Goal: Task Accomplishment & Management: Use online tool/utility

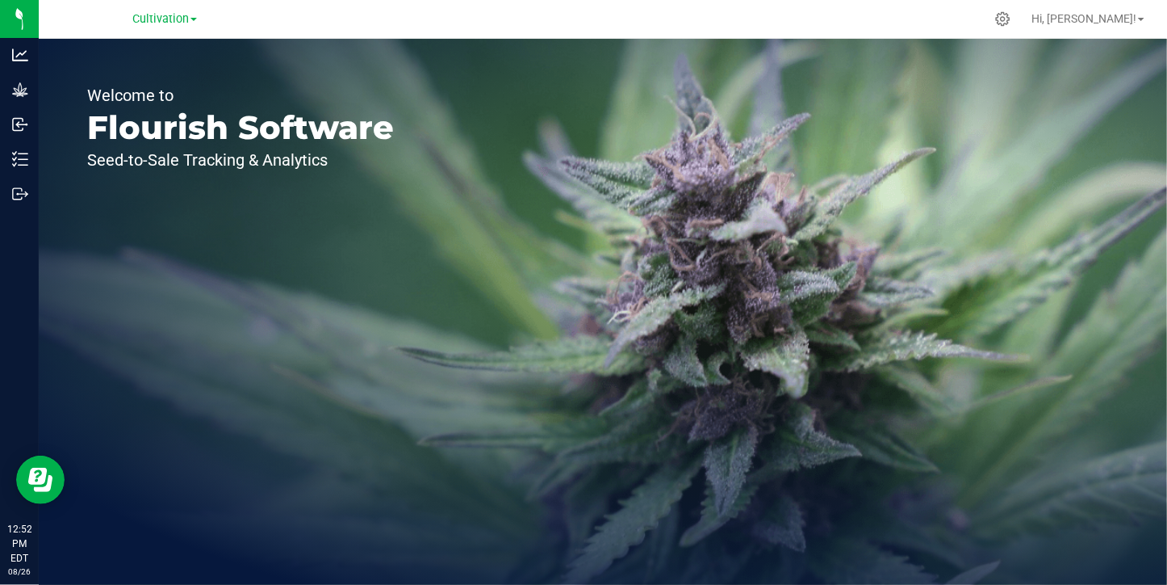
click at [168, 28] on div "Cultivation" at bounding box center [164, 18] width 65 height 19
click at [172, 19] on span "Cultivation" at bounding box center [160, 19] width 57 height 15
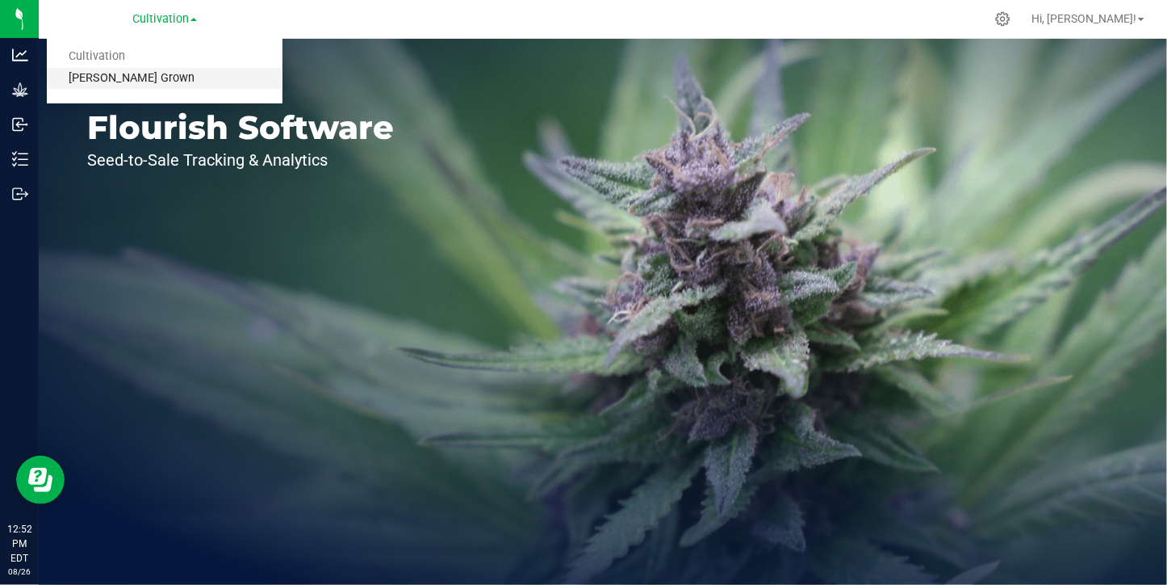
click at [139, 82] on link "[PERSON_NAME] Grown" at bounding box center [165, 79] width 236 height 22
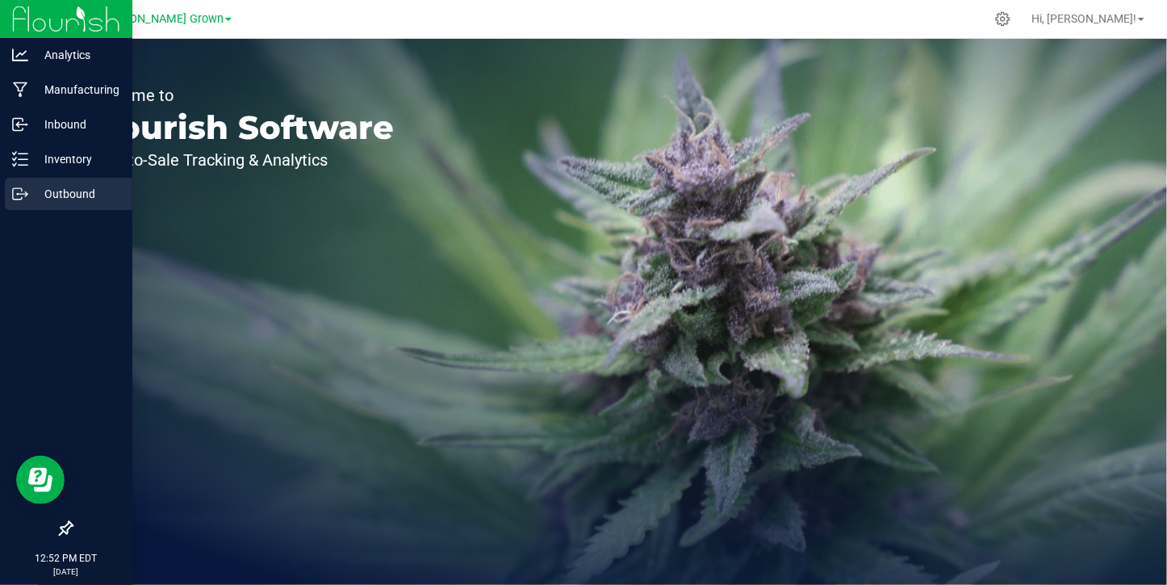
click at [29, 191] on p "Outbound" at bounding box center [76, 193] width 97 height 19
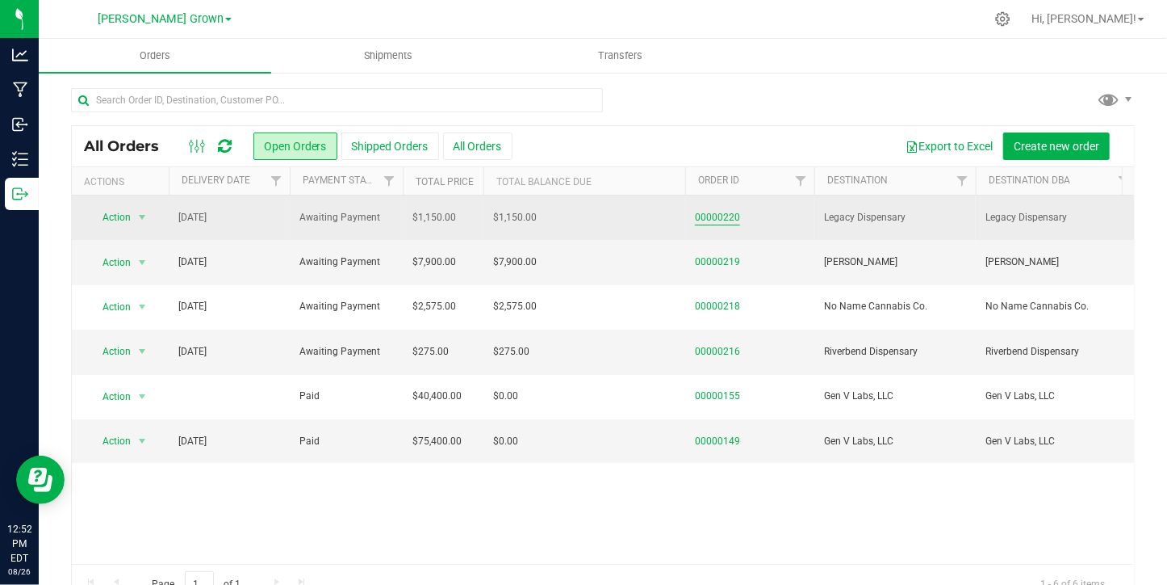
click at [728, 216] on link "00000220" at bounding box center [717, 217] width 45 height 15
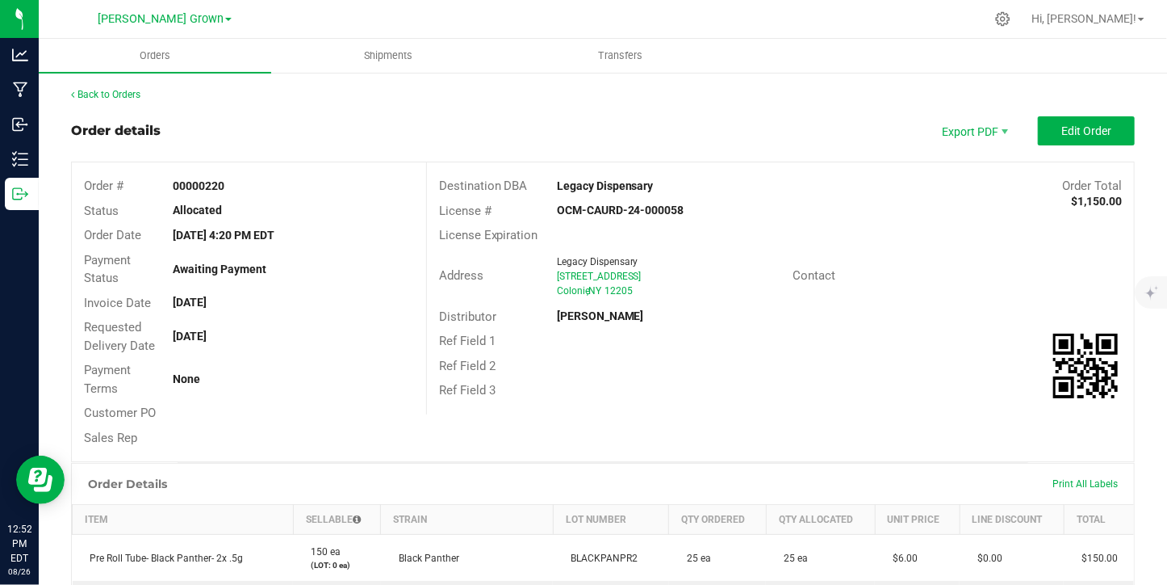
drag, startPoint x: 1088, startPoint y: 480, endPoint x: 1053, endPoint y: 505, distance: 43.0
click at [1064, 505] on th "Total" at bounding box center [1099, 520] width 70 height 30
click at [1066, 480] on span "Print All Labels" at bounding box center [1085, 483] width 65 height 11
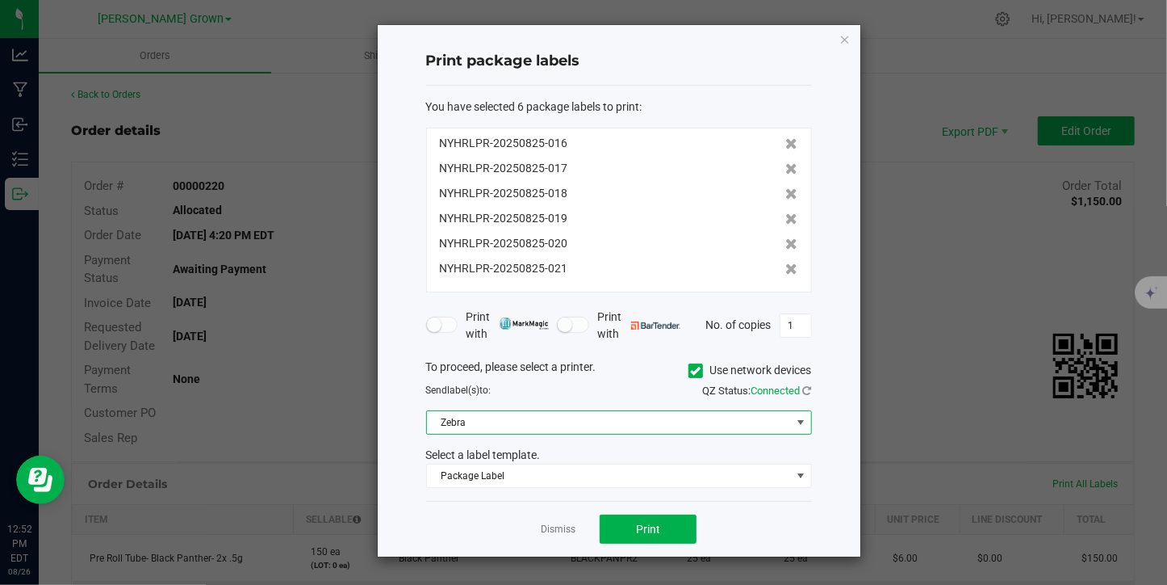
click at [699, 420] on span "Zebra" at bounding box center [609, 422] width 364 height 23
click at [697, 371] on icon at bounding box center [695, 371] width 10 height 0
click at [0, 0] on input "Use network devices" at bounding box center [0, 0] width 0 height 0
click at [649, 425] on span at bounding box center [609, 422] width 364 height 23
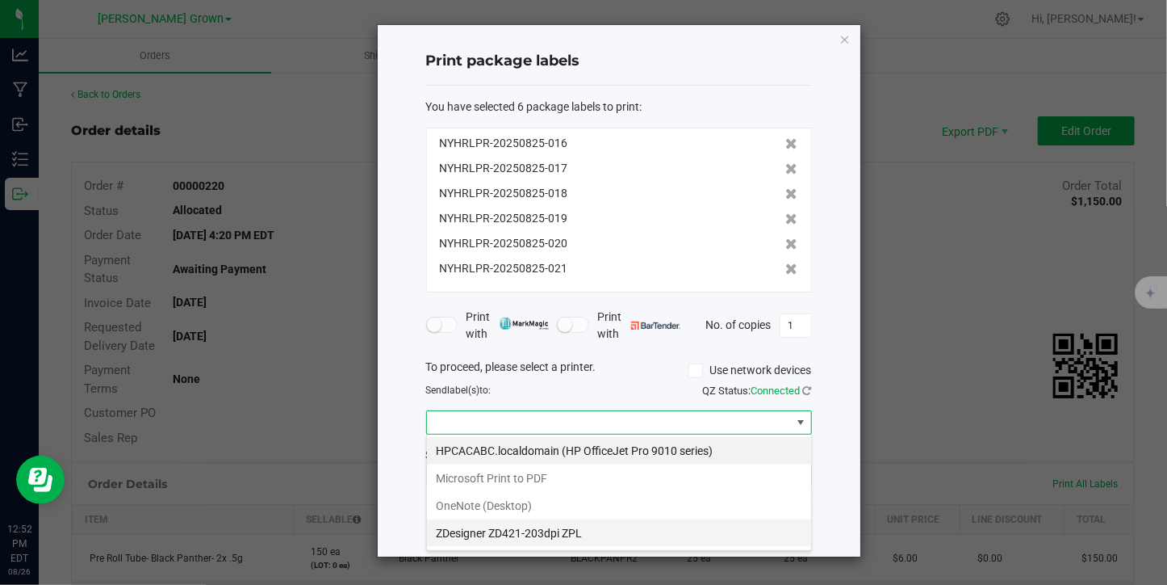
click at [587, 534] on ZPL "ZDesigner ZD421-203dpi ZPL" at bounding box center [619, 532] width 384 height 27
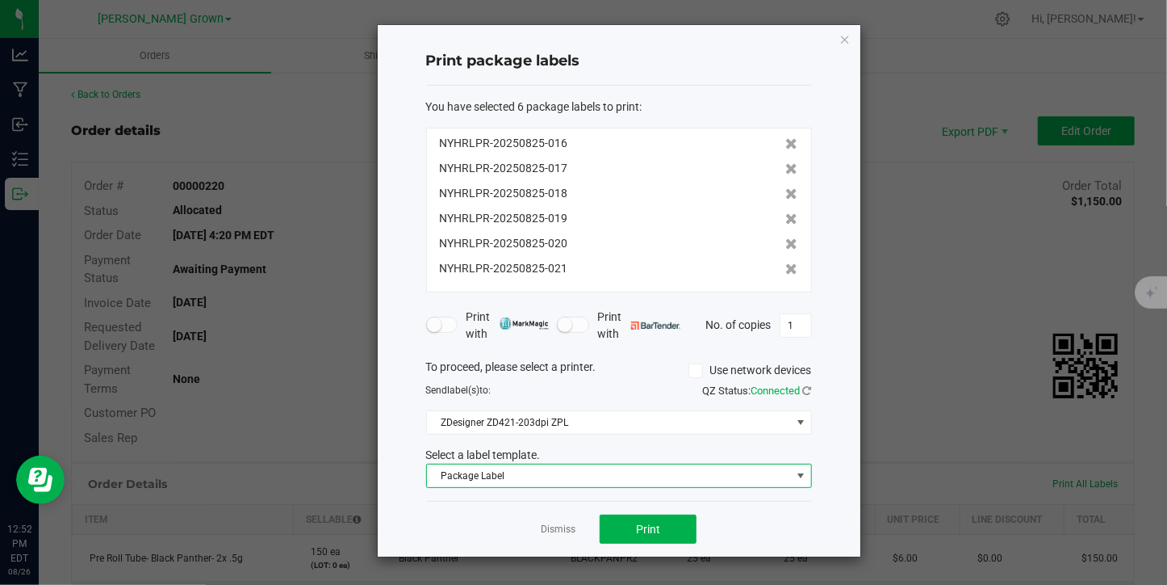
click at [619, 476] on span "Package Label" at bounding box center [609, 475] width 364 height 23
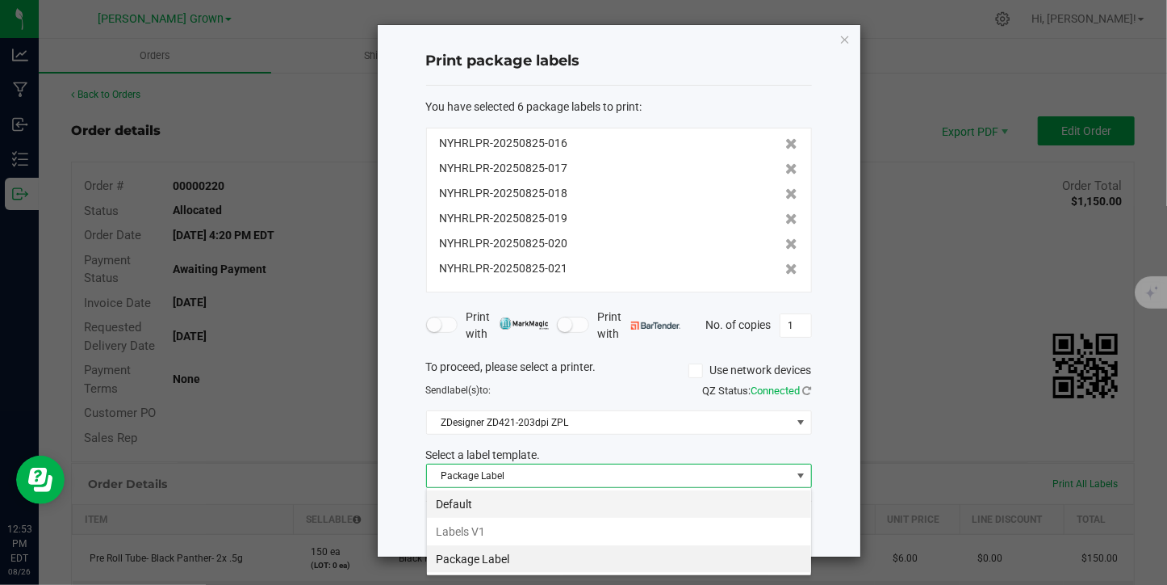
click at [588, 505] on li "Default" at bounding box center [619, 503] width 384 height 27
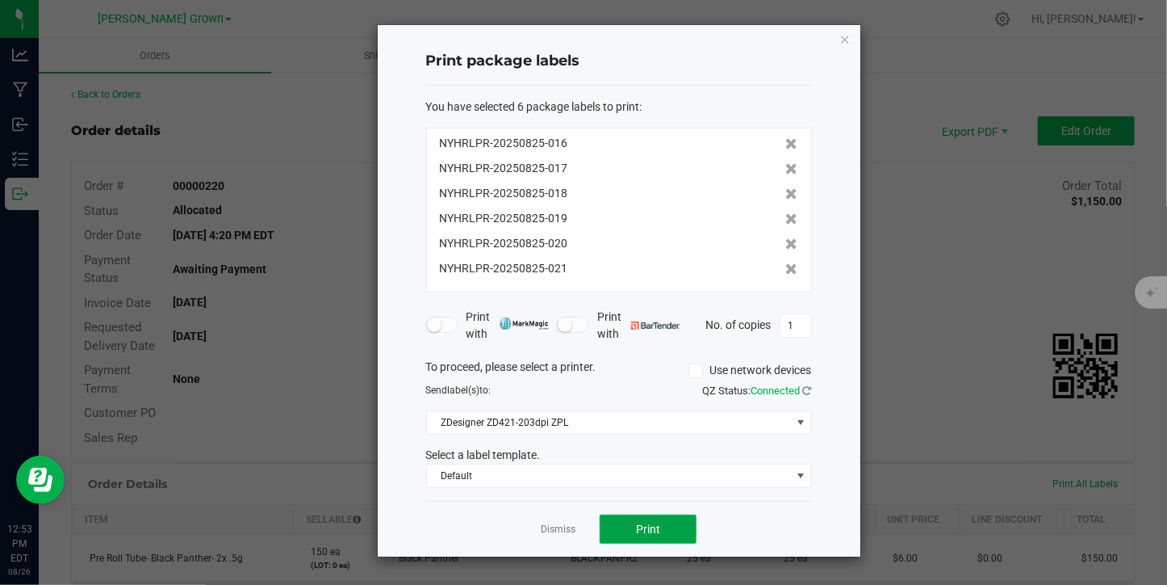
click at [618, 541] on button "Print" at bounding box center [648, 528] width 97 height 29
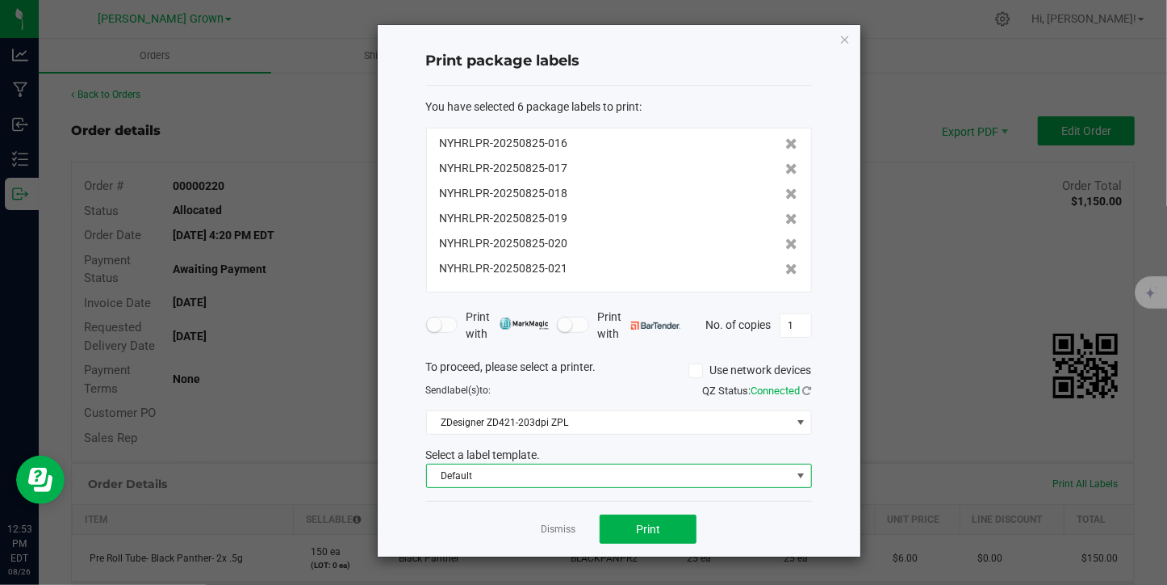
drag, startPoint x: 675, startPoint y: 470, endPoint x: 644, endPoint y: 464, distance: 31.2
click at [644, 464] on span "Default" at bounding box center [609, 475] width 364 height 23
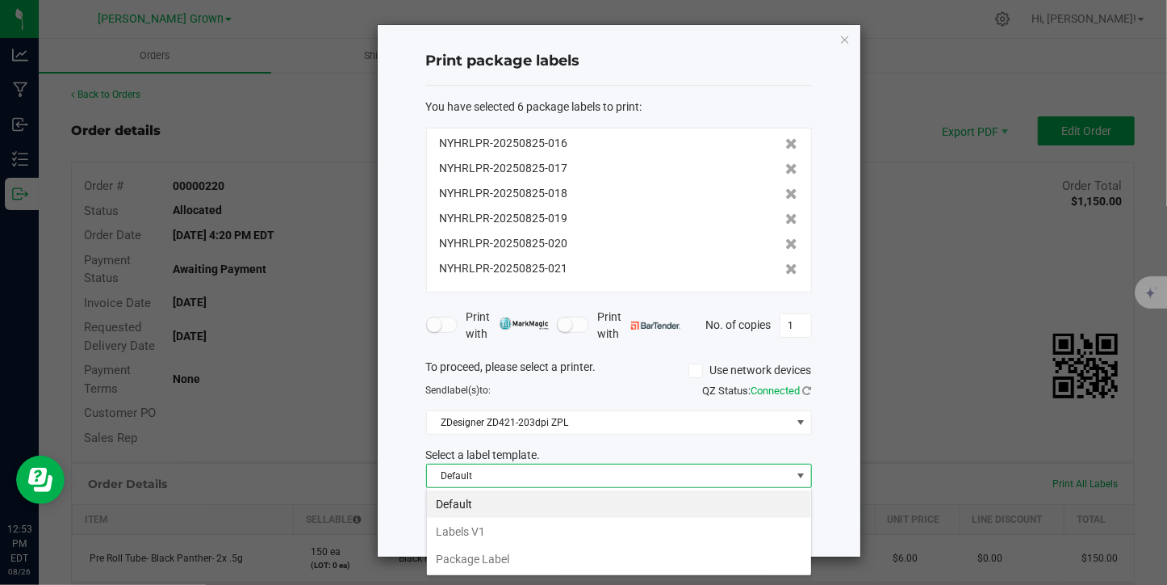
click at [644, 464] on span "Default" at bounding box center [609, 475] width 364 height 23
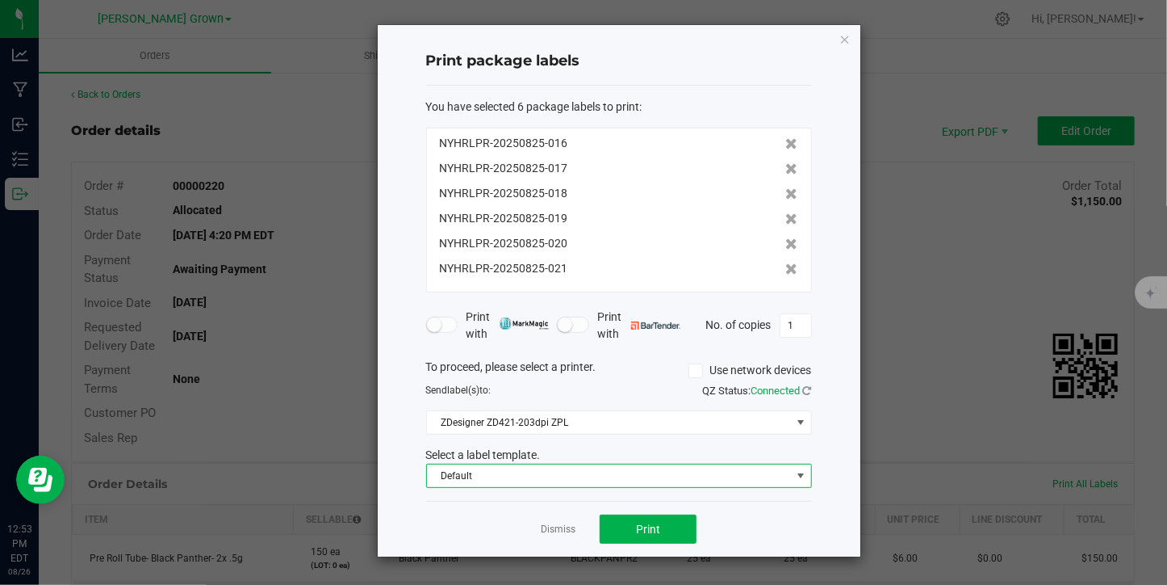
click at [632, 478] on span "Default" at bounding box center [609, 475] width 364 height 23
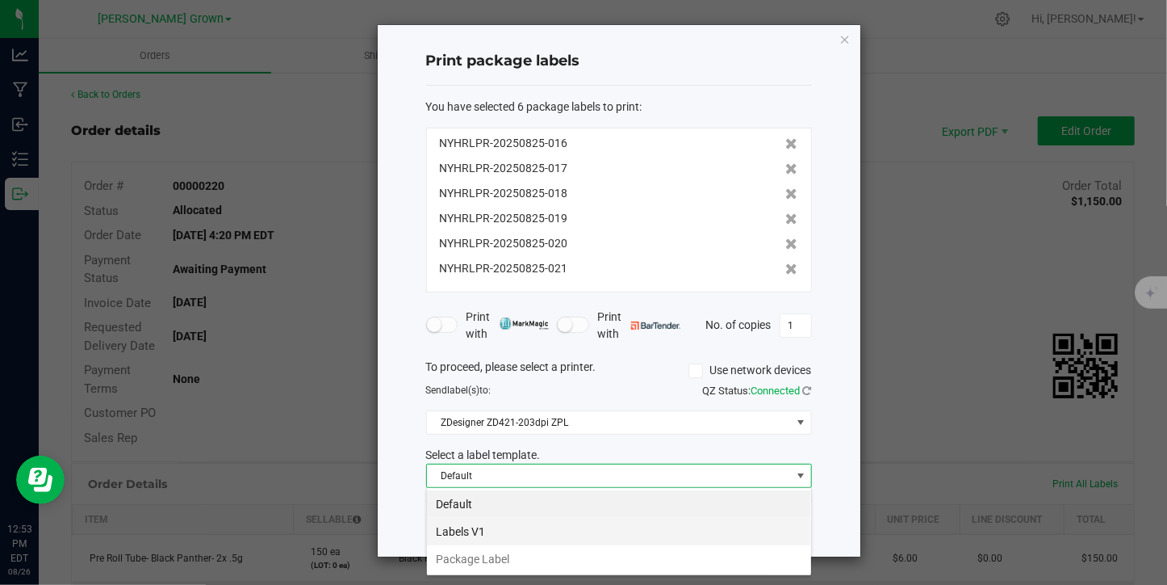
click at [550, 539] on li "Labels V1" at bounding box center [619, 530] width 384 height 27
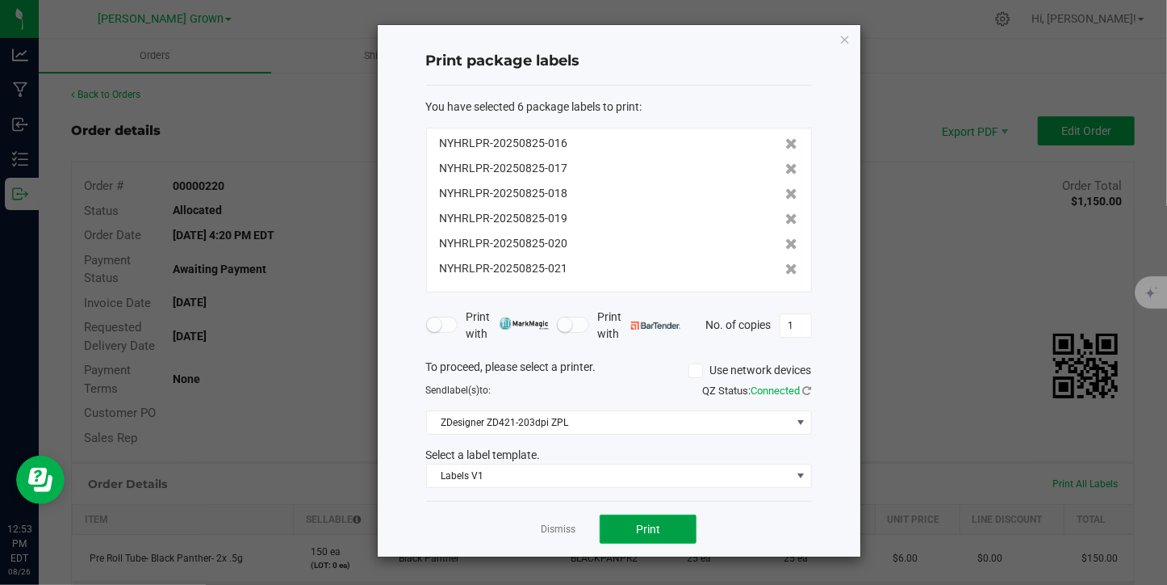
click at [627, 514] on button "Print" at bounding box center [648, 528] width 97 height 29
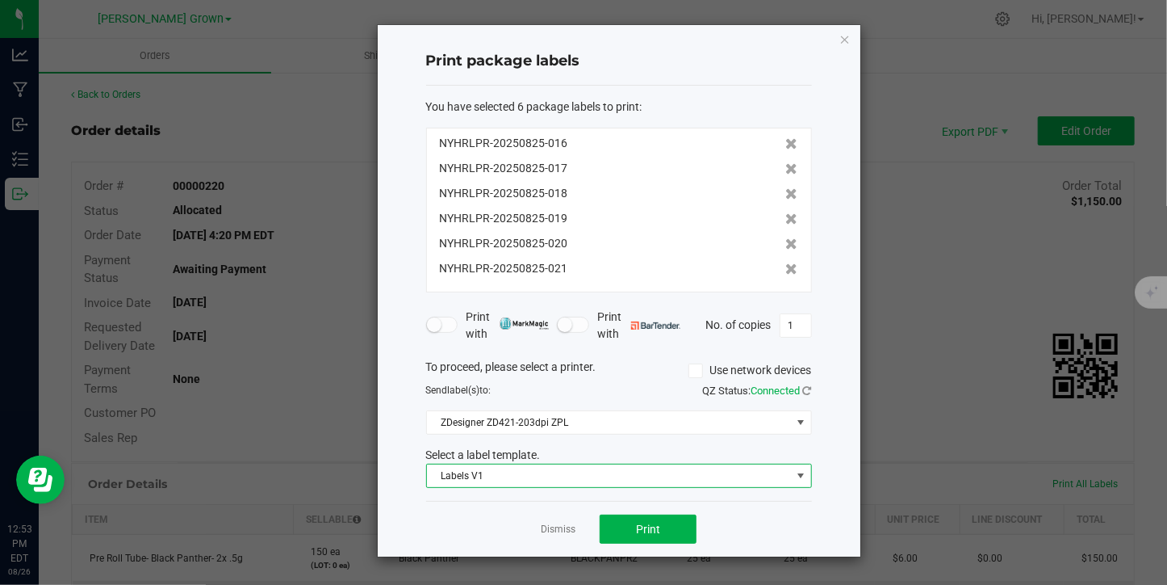
click at [630, 475] on span "Labels V1" at bounding box center [609, 475] width 364 height 23
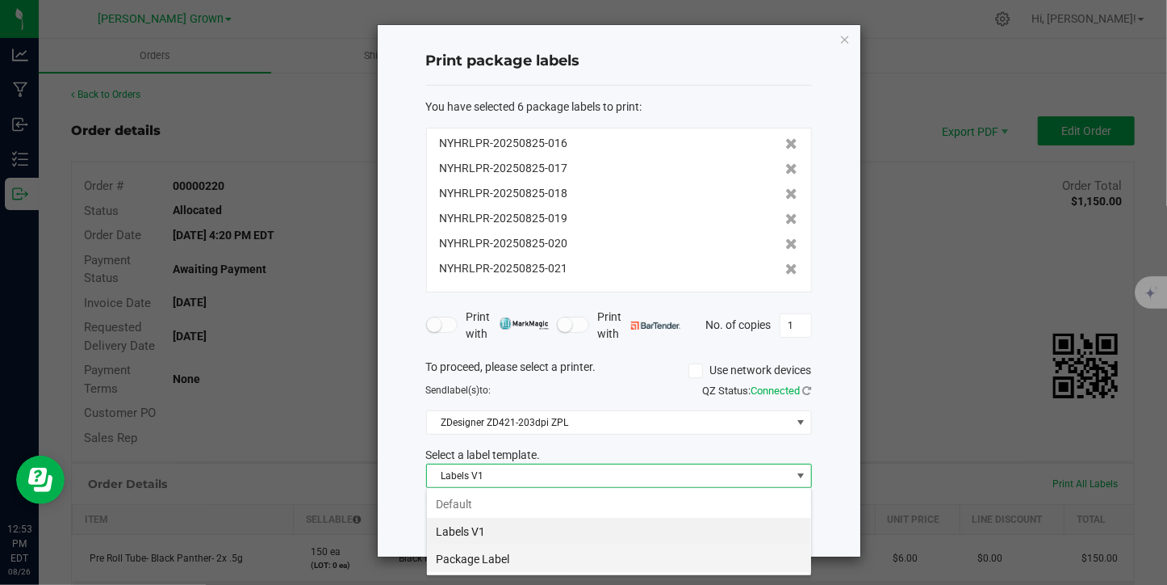
click at [591, 559] on li "Package Label" at bounding box center [619, 558] width 384 height 27
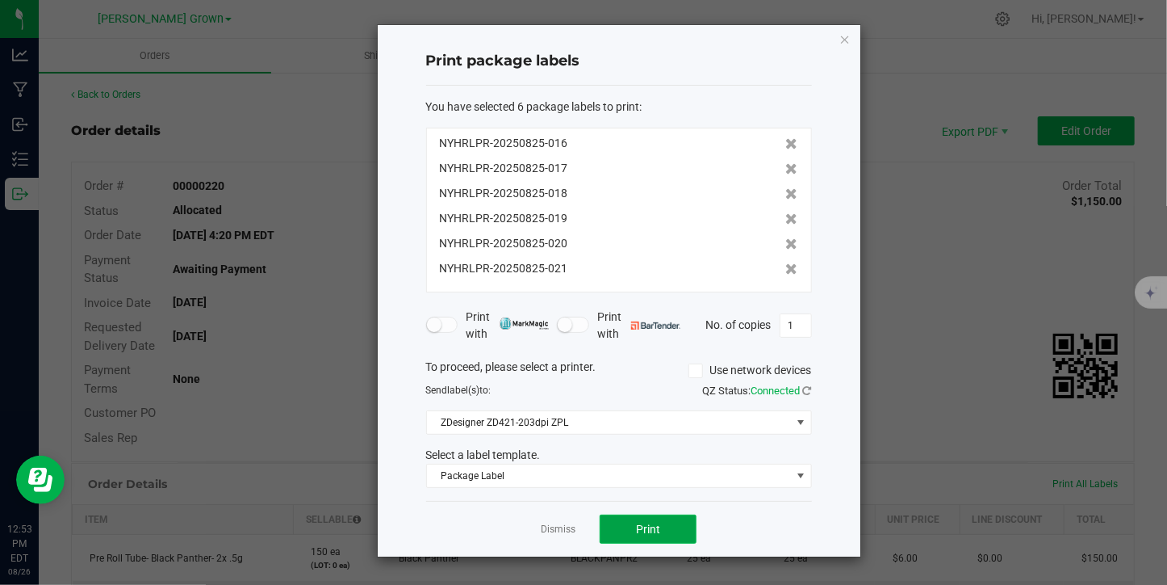
click at [623, 528] on button "Print" at bounding box center [648, 528] width 97 height 29
click at [793, 331] on input "1" at bounding box center [796, 325] width 31 height 23
type input "30"
click at [639, 517] on button "Print" at bounding box center [648, 528] width 97 height 29
click at [552, 529] on link "Dismiss" at bounding box center [558, 529] width 35 height 14
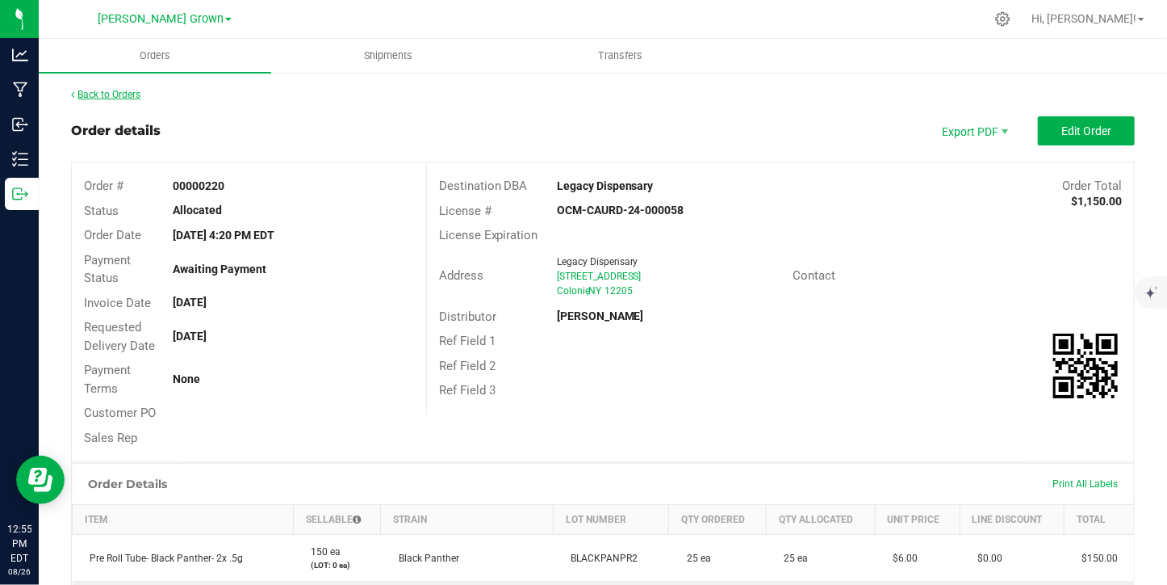
click at [120, 96] on link "Back to Orders" at bounding box center [105, 94] width 69 height 11
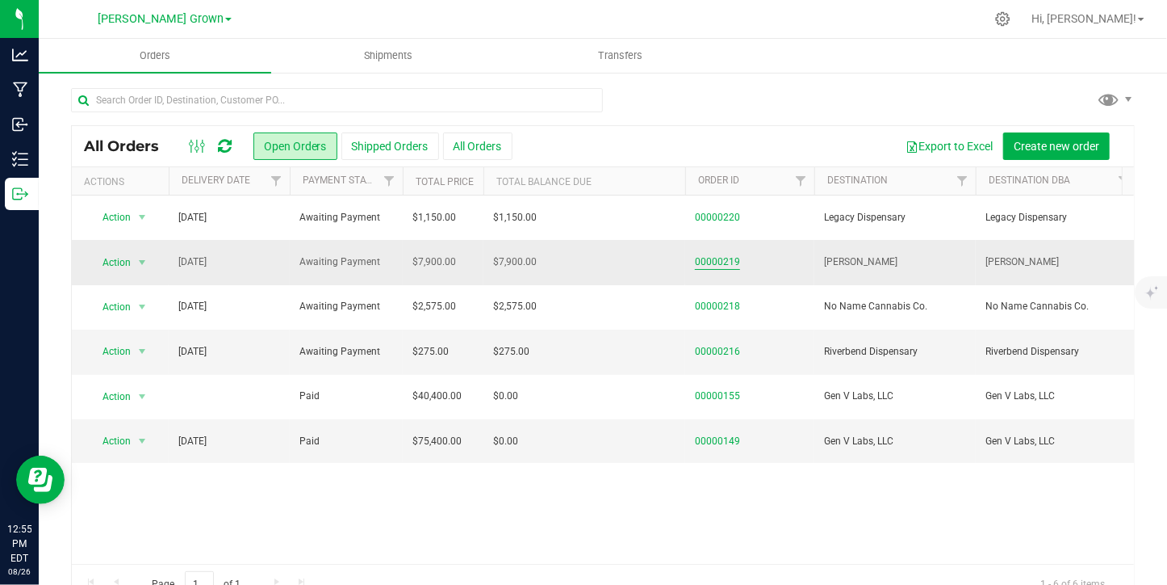
click at [705, 261] on link "00000219" at bounding box center [717, 261] width 45 height 15
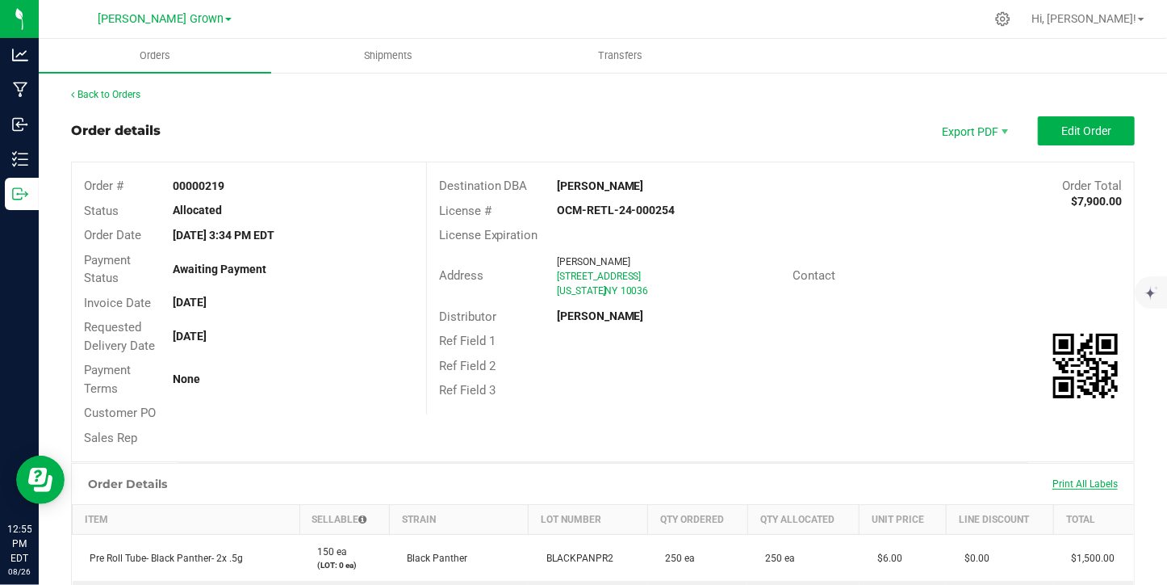
click at [1076, 483] on span "Print All Labels" at bounding box center [1085, 483] width 65 height 11
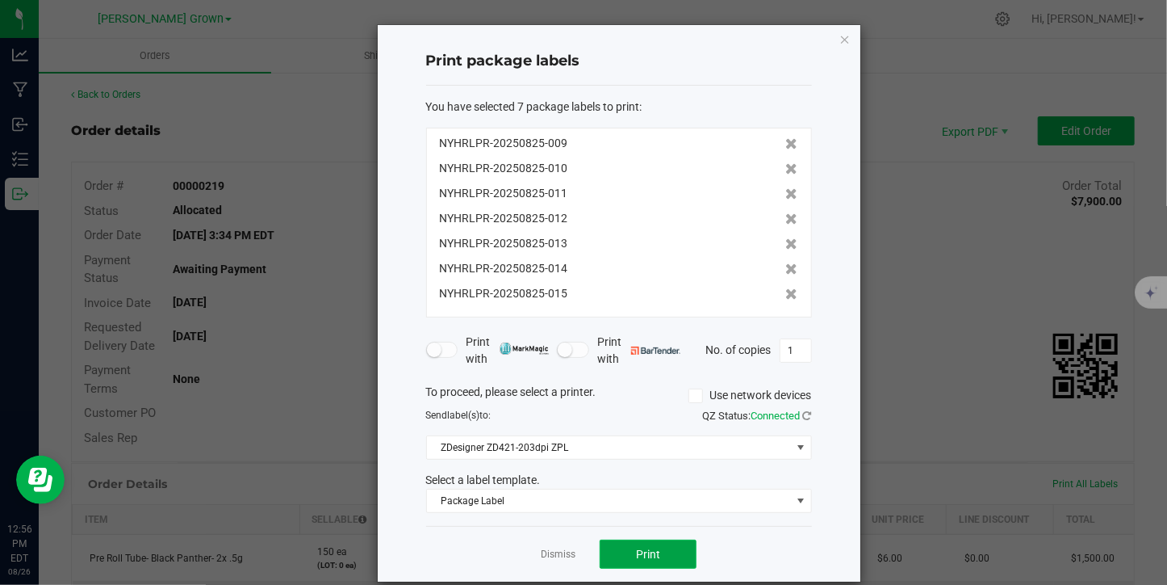
click at [682, 542] on button "Print" at bounding box center [648, 553] width 97 height 29
click at [786, 170] on icon at bounding box center [792, 168] width 12 height 11
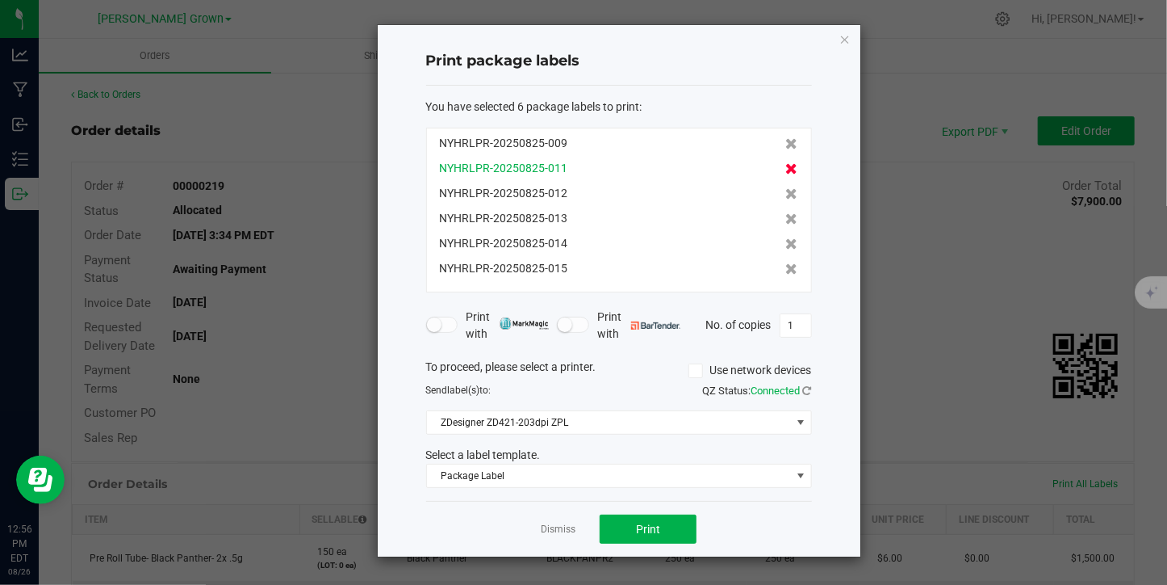
click at [786, 165] on icon at bounding box center [792, 168] width 12 height 11
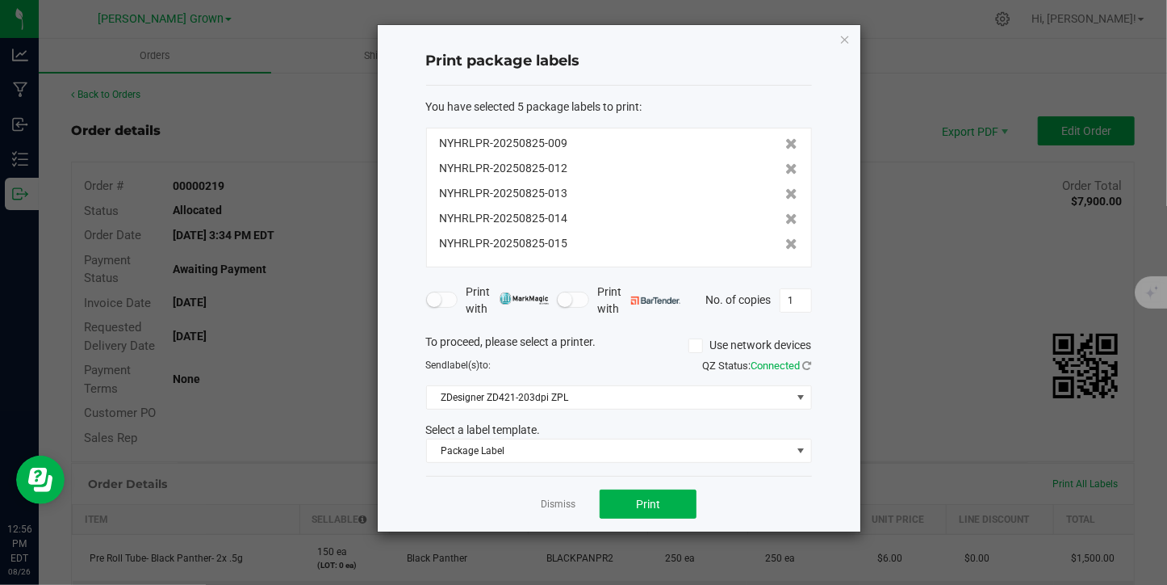
click at [786, 165] on icon at bounding box center [792, 168] width 12 height 11
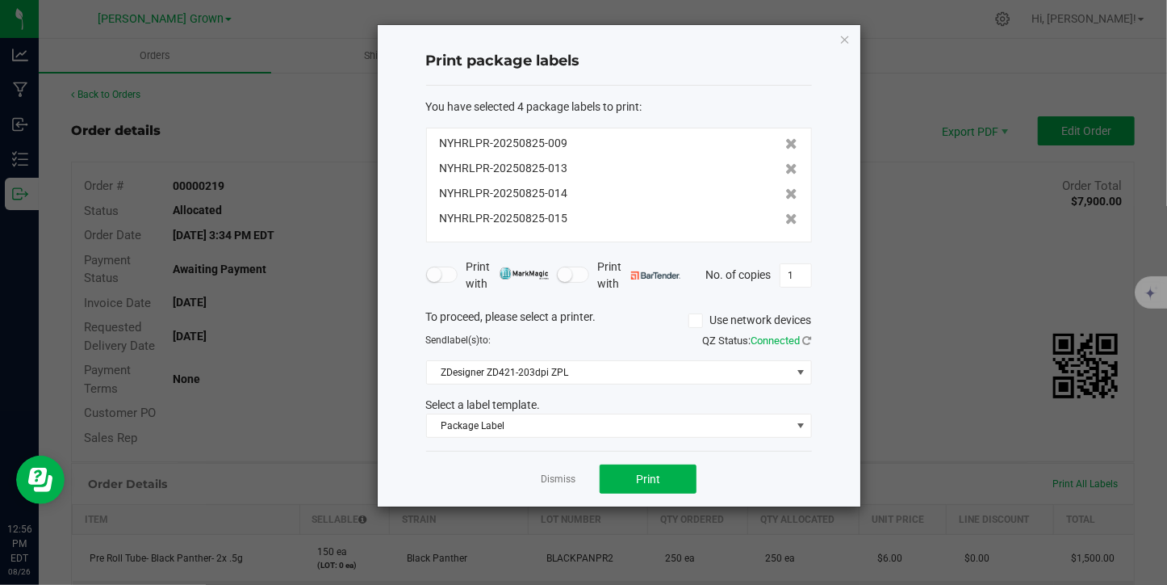
click at [786, 165] on icon at bounding box center [792, 168] width 12 height 11
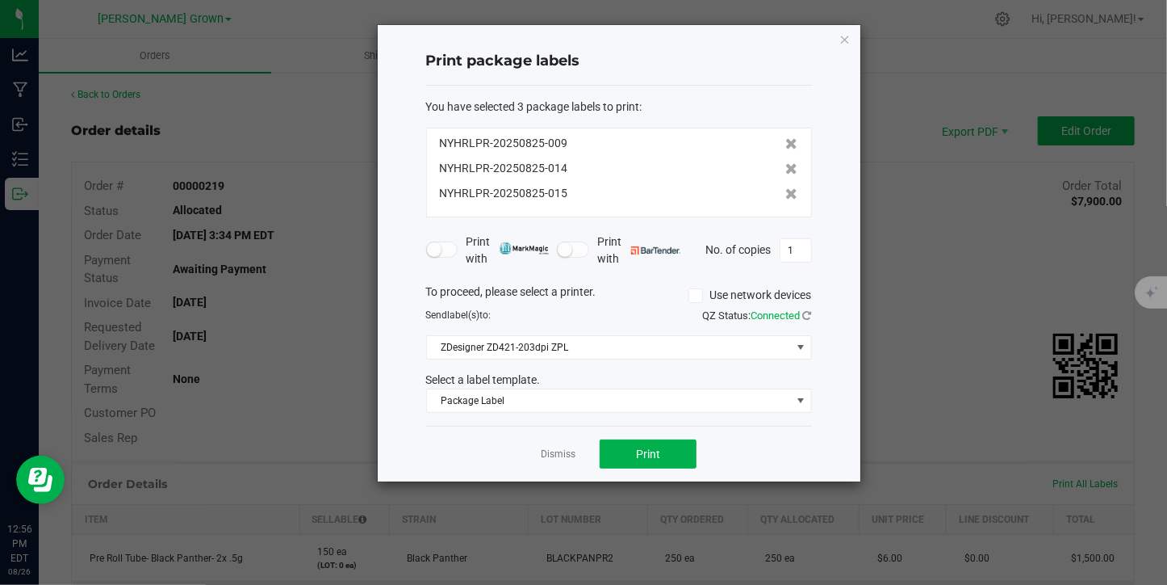
click at [786, 165] on icon at bounding box center [792, 168] width 12 height 11
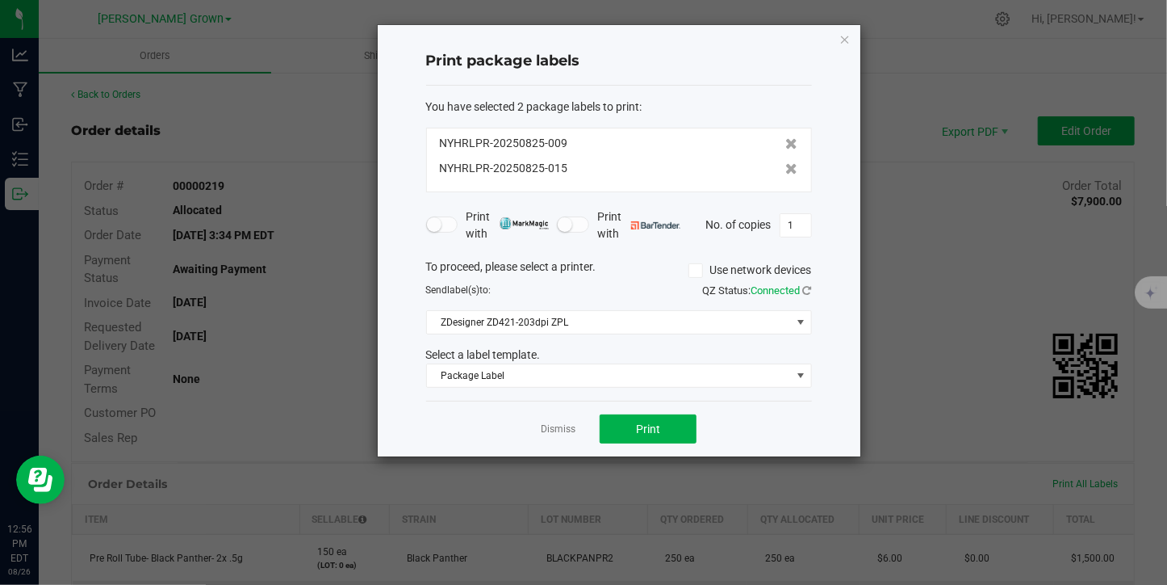
click at [786, 165] on icon at bounding box center [792, 168] width 12 height 11
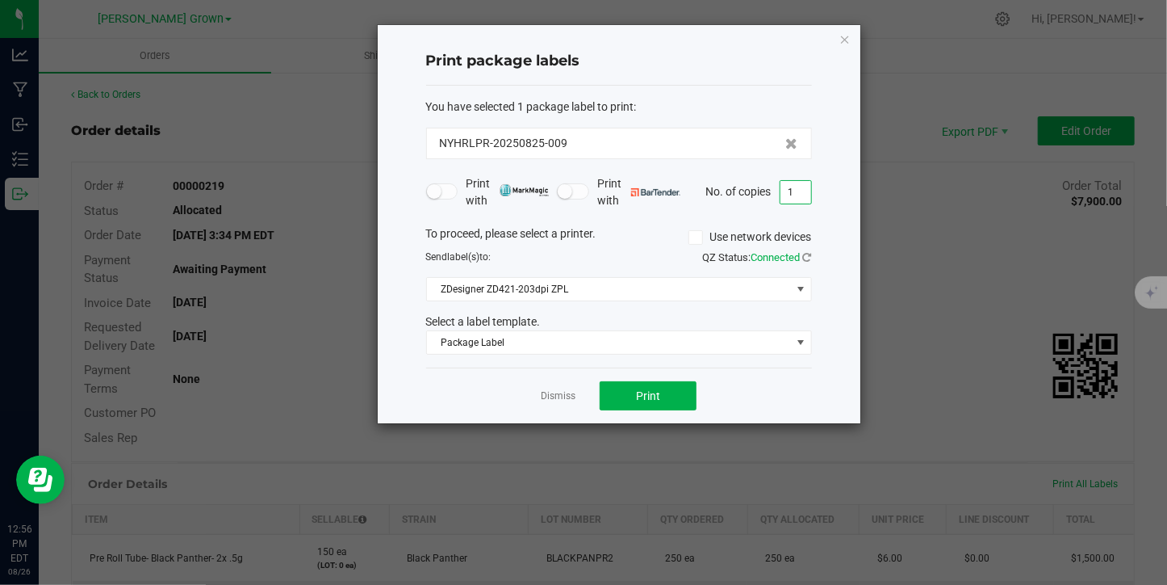
click at [787, 196] on input "1" at bounding box center [796, 192] width 31 height 23
type input "255"
click at [636, 396] on span "Print" at bounding box center [648, 395] width 24 height 13
click at [559, 396] on link "Dismiss" at bounding box center [558, 396] width 35 height 14
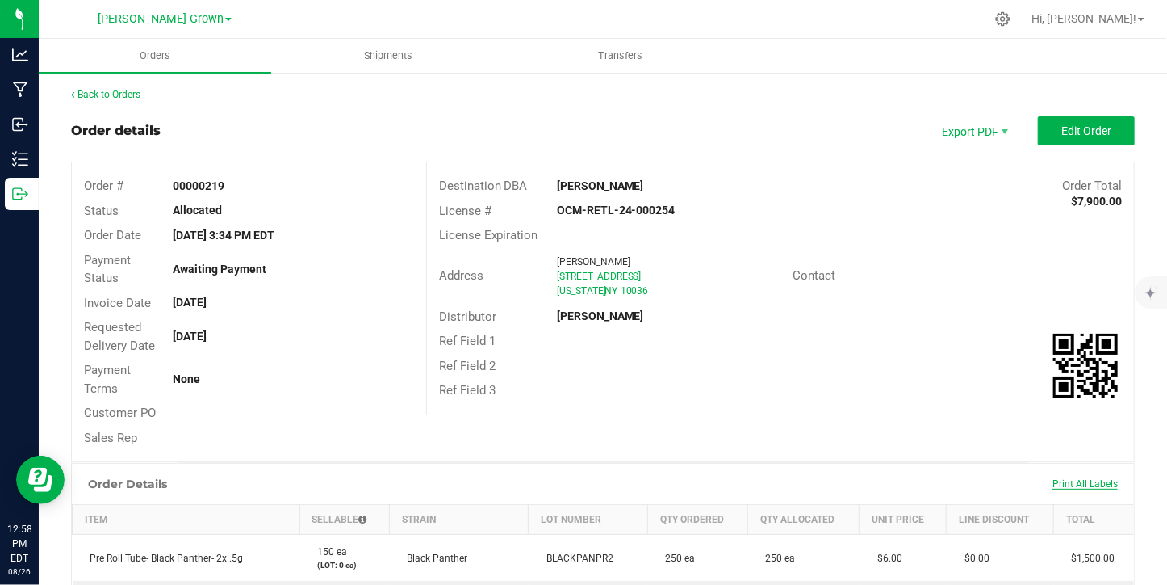
click at [1061, 482] on span "Print All Labels" at bounding box center [1085, 483] width 65 height 11
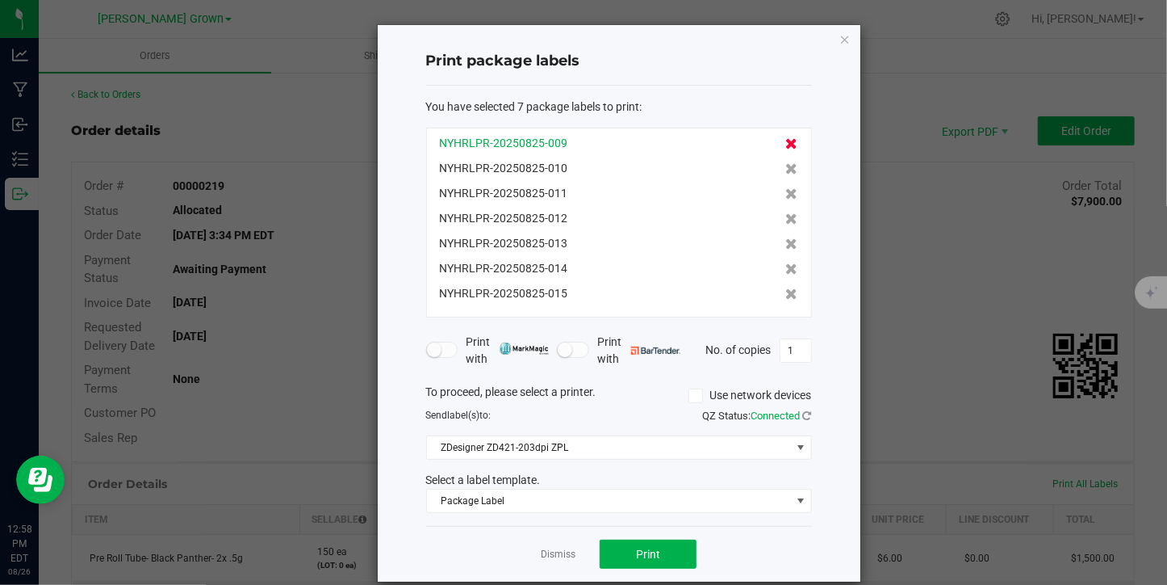
click at [786, 141] on icon at bounding box center [792, 143] width 12 height 11
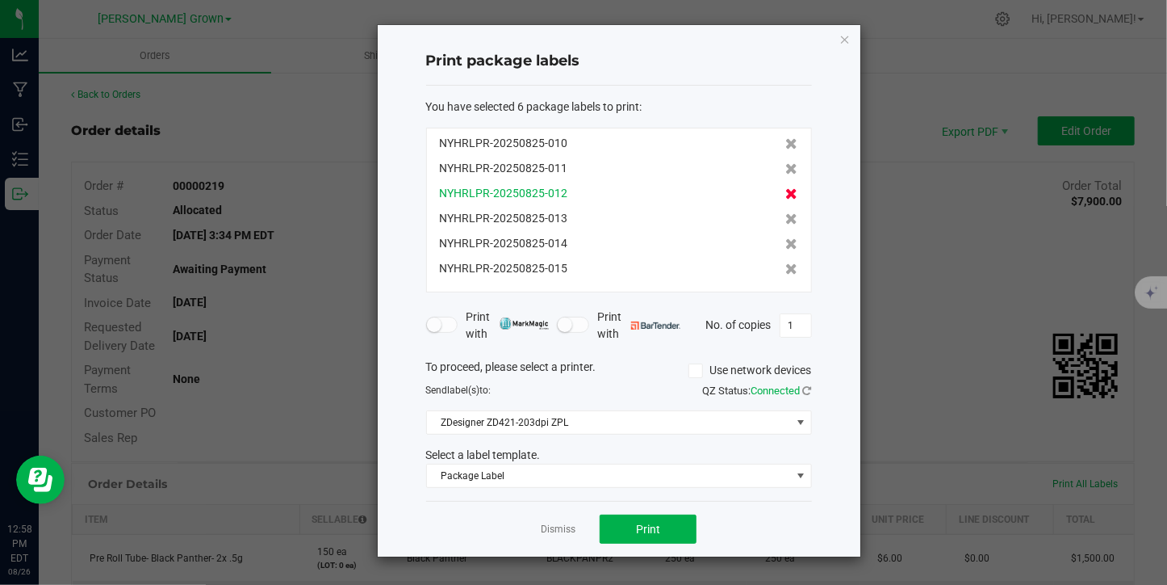
click at [786, 199] on icon at bounding box center [792, 193] width 12 height 11
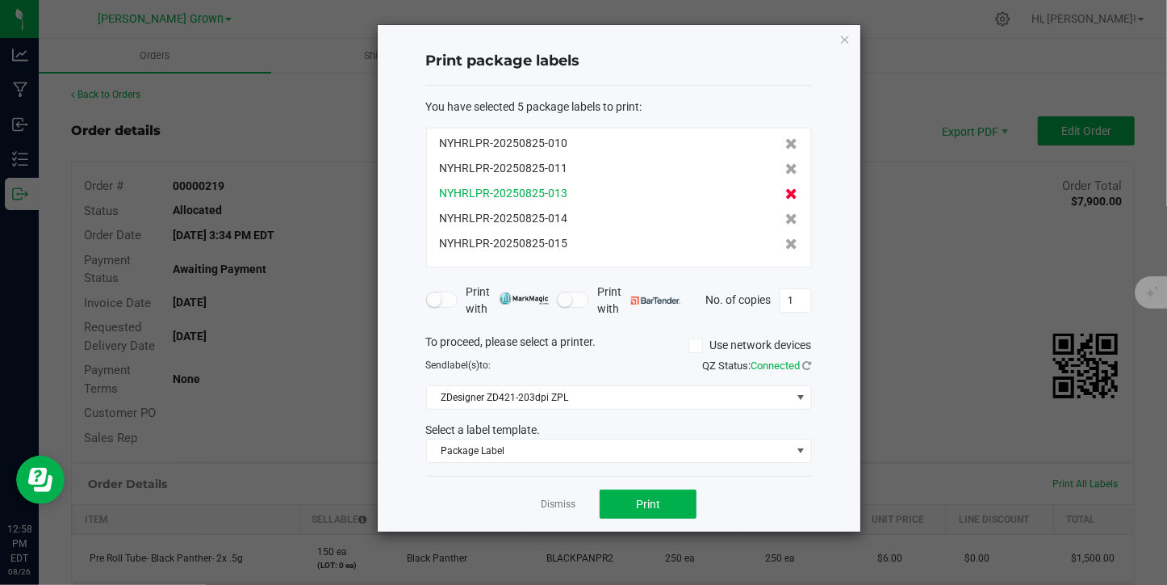
click at [786, 191] on icon at bounding box center [792, 193] width 12 height 11
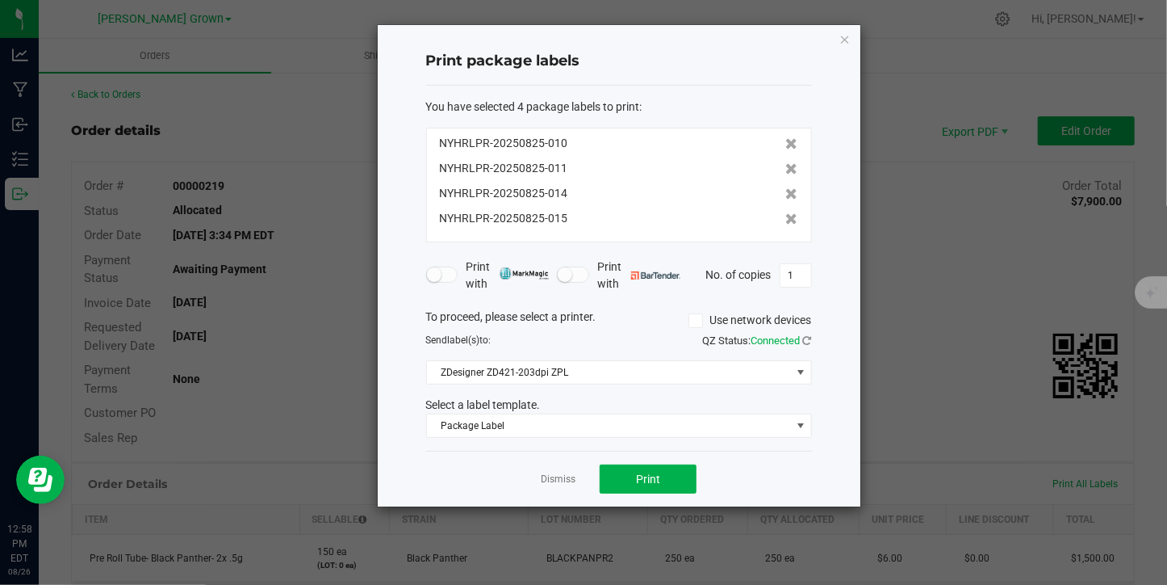
click at [786, 191] on icon at bounding box center [792, 193] width 12 height 11
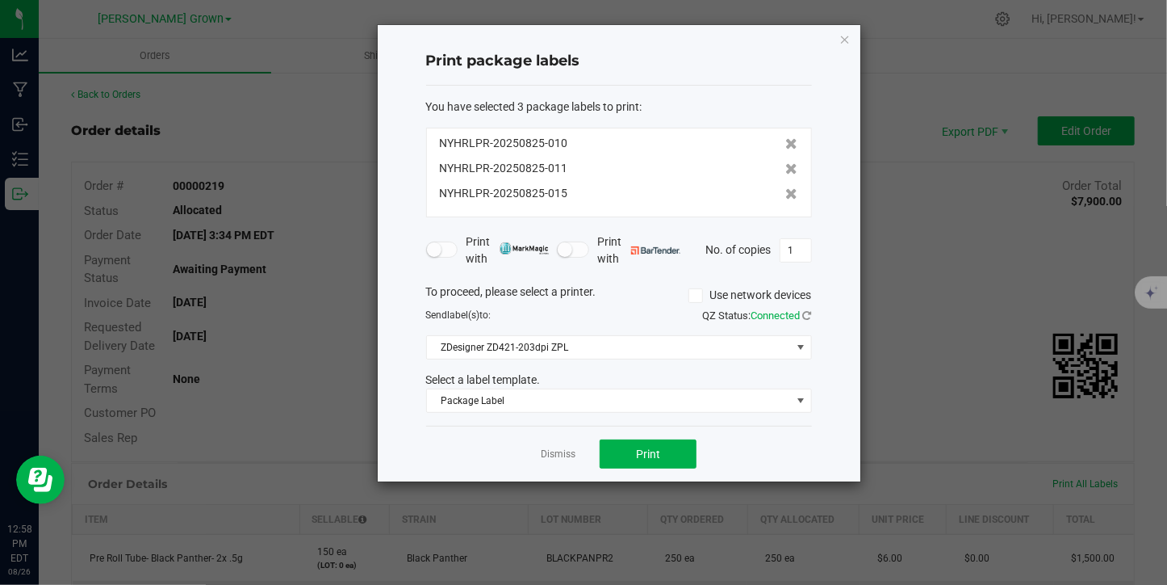
click at [786, 191] on icon at bounding box center [792, 193] width 12 height 11
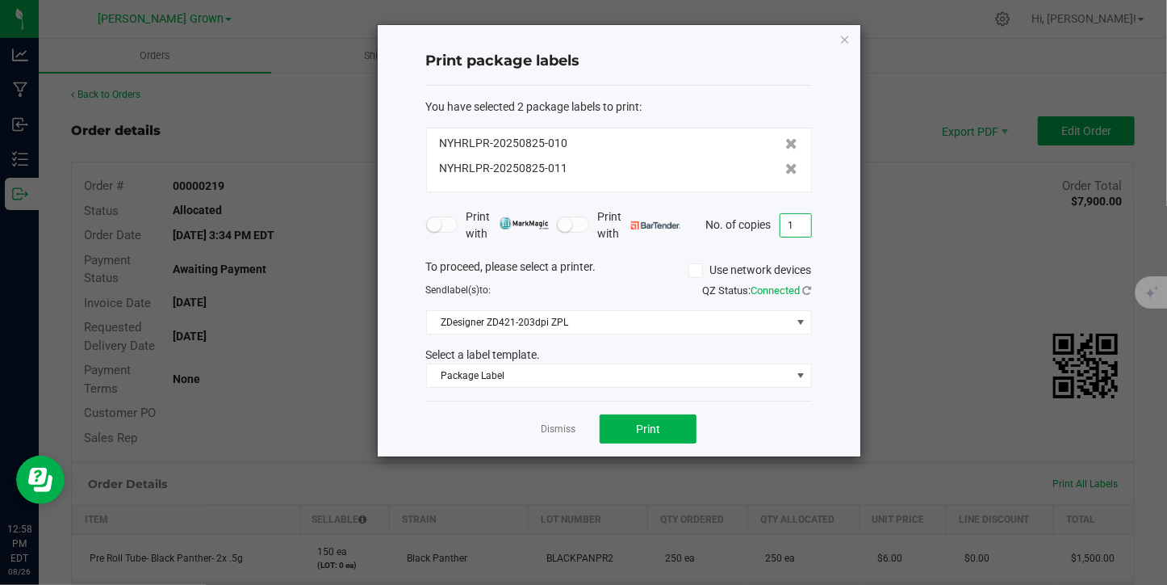
click at [794, 229] on input "1" at bounding box center [796, 225] width 31 height 23
type input "205"
click at [670, 421] on button "Print" at bounding box center [648, 428] width 97 height 29
click at [558, 429] on link "Dismiss" at bounding box center [558, 429] width 35 height 14
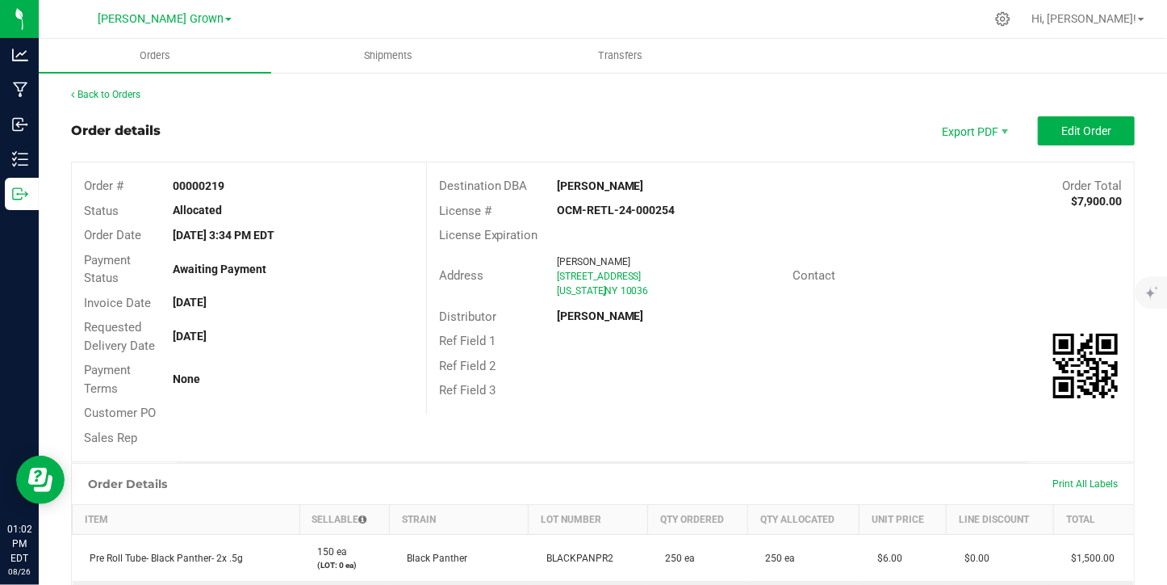
drag, startPoint x: 1045, startPoint y: 477, endPoint x: 738, endPoint y: 330, distance: 340.2
click at [738, 330] on div "Ref Field 1" at bounding box center [780, 341] width 707 height 25
click at [1053, 482] on span "Print All Labels" at bounding box center [1085, 483] width 65 height 11
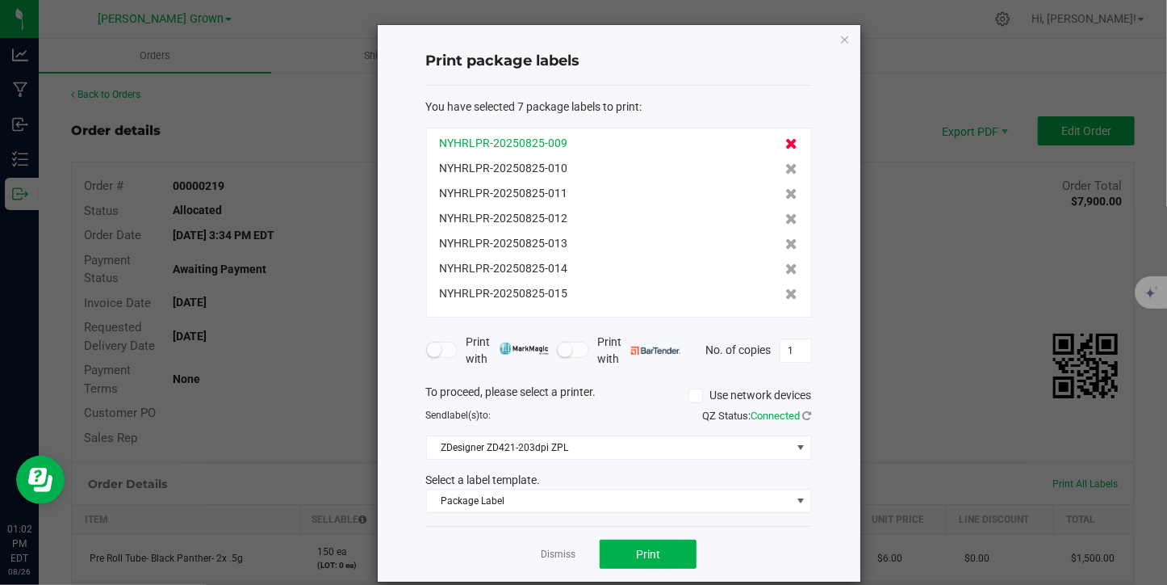
click at [786, 139] on icon at bounding box center [792, 143] width 12 height 11
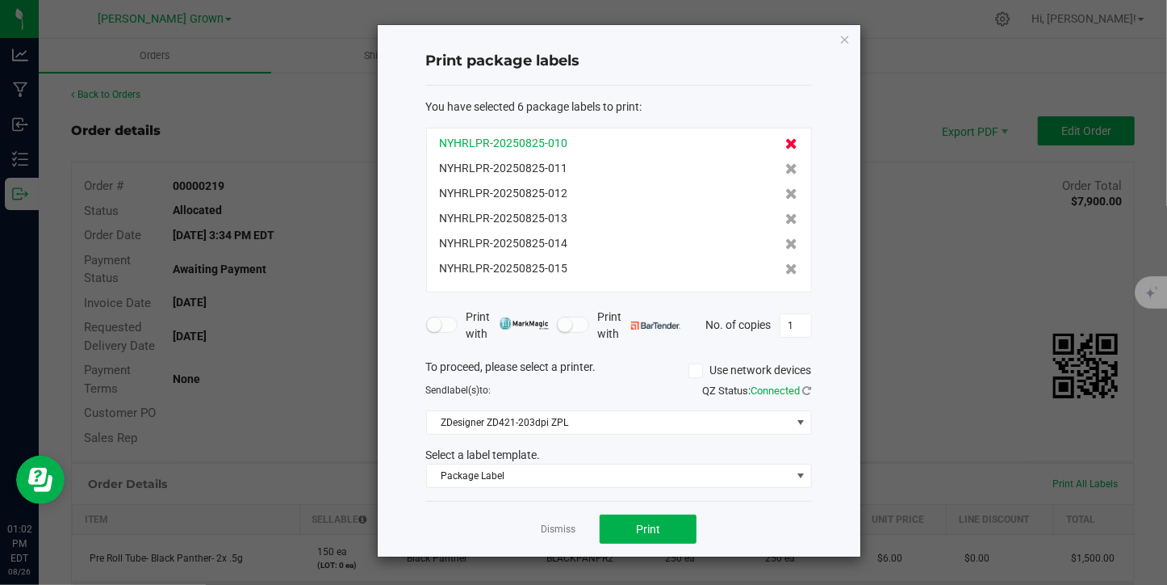
click at [786, 144] on icon at bounding box center [792, 143] width 12 height 11
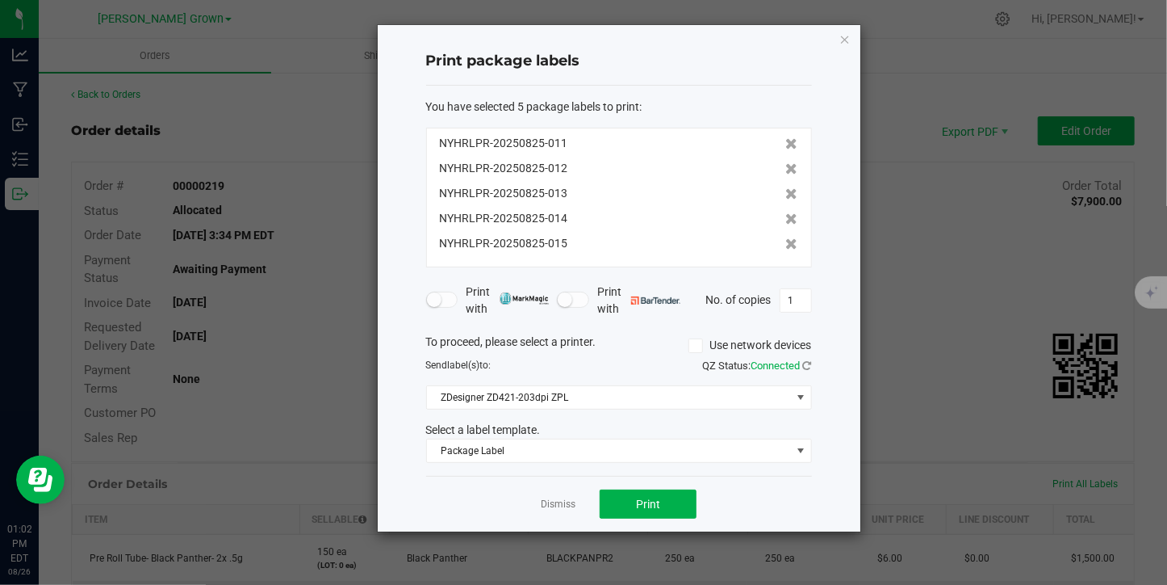
click at [786, 144] on icon at bounding box center [792, 143] width 12 height 11
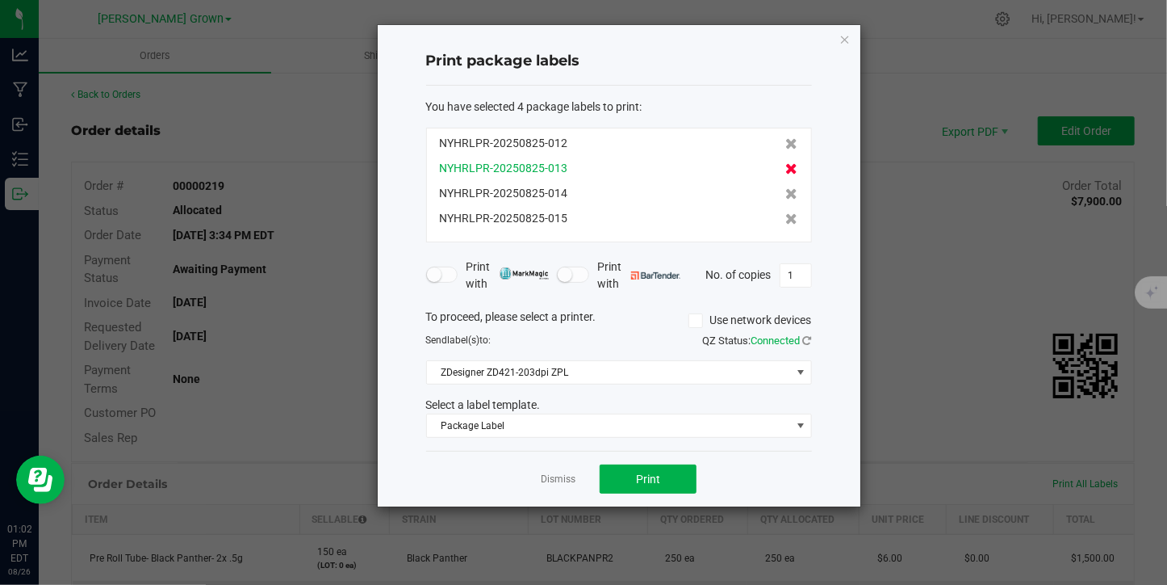
click at [786, 165] on icon at bounding box center [792, 168] width 12 height 11
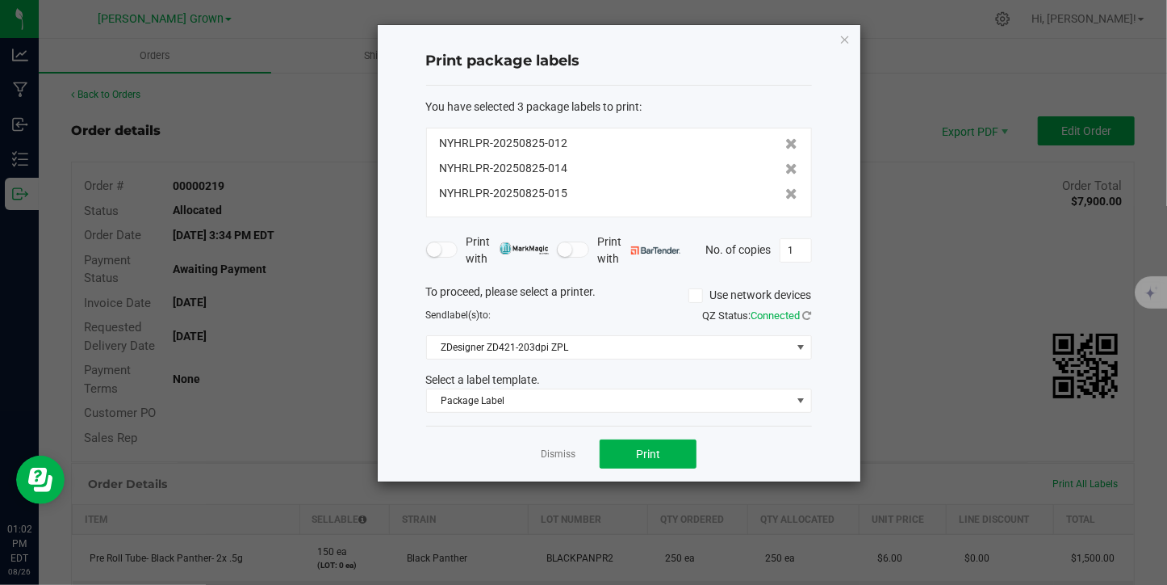
click at [786, 165] on icon at bounding box center [792, 168] width 12 height 11
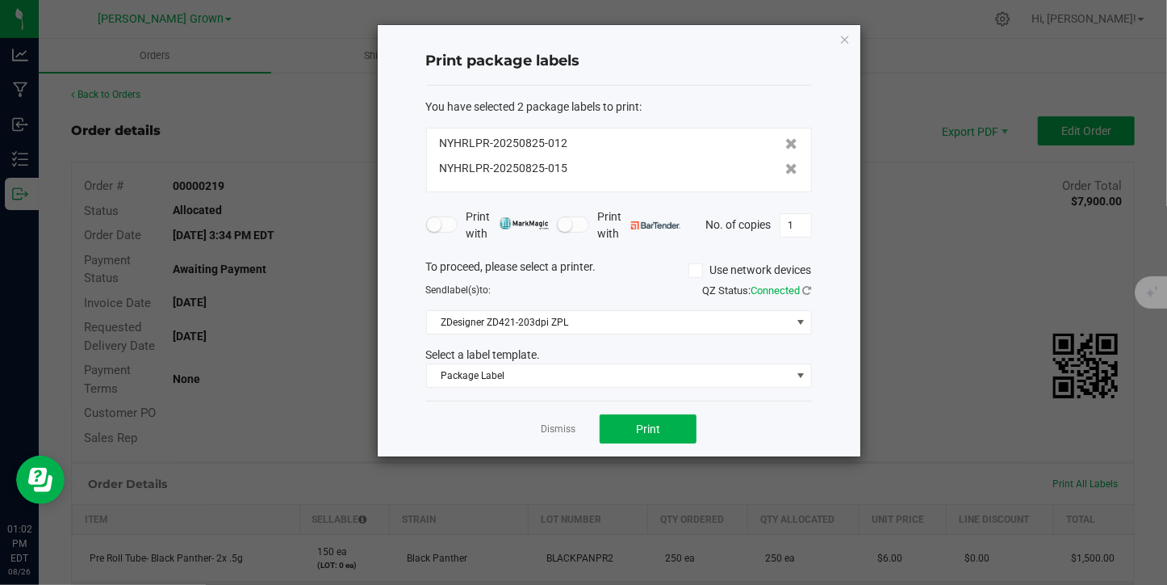
click at [786, 165] on icon at bounding box center [792, 168] width 12 height 11
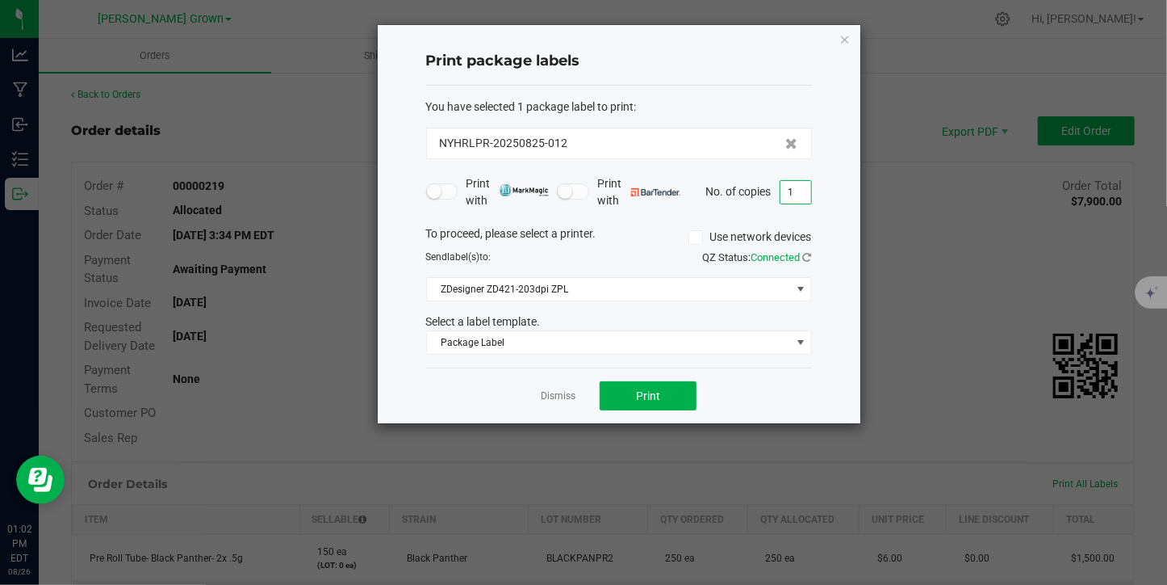
click at [796, 190] on input "1" at bounding box center [796, 192] width 31 height 23
type input "30"
click at [681, 383] on button "Print" at bounding box center [648, 395] width 97 height 29
click at [675, 367] on div "Dismiss Print" at bounding box center [619, 395] width 386 height 56
click at [559, 399] on link "Dismiss" at bounding box center [558, 396] width 35 height 14
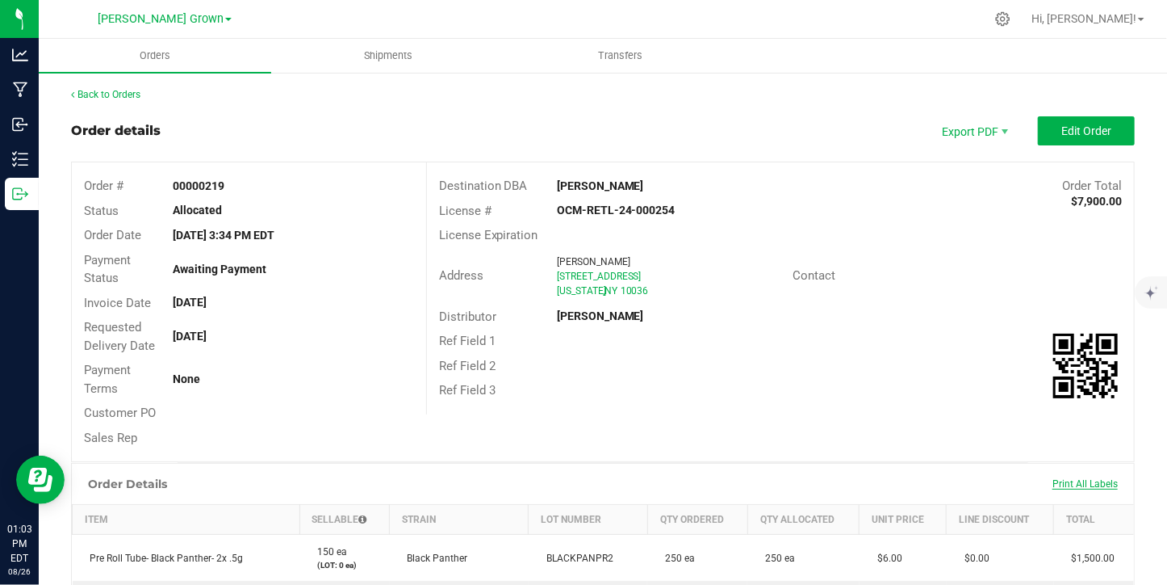
click at [1053, 484] on span "Print All Labels" at bounding box center [1085, 483] width 65 height 11
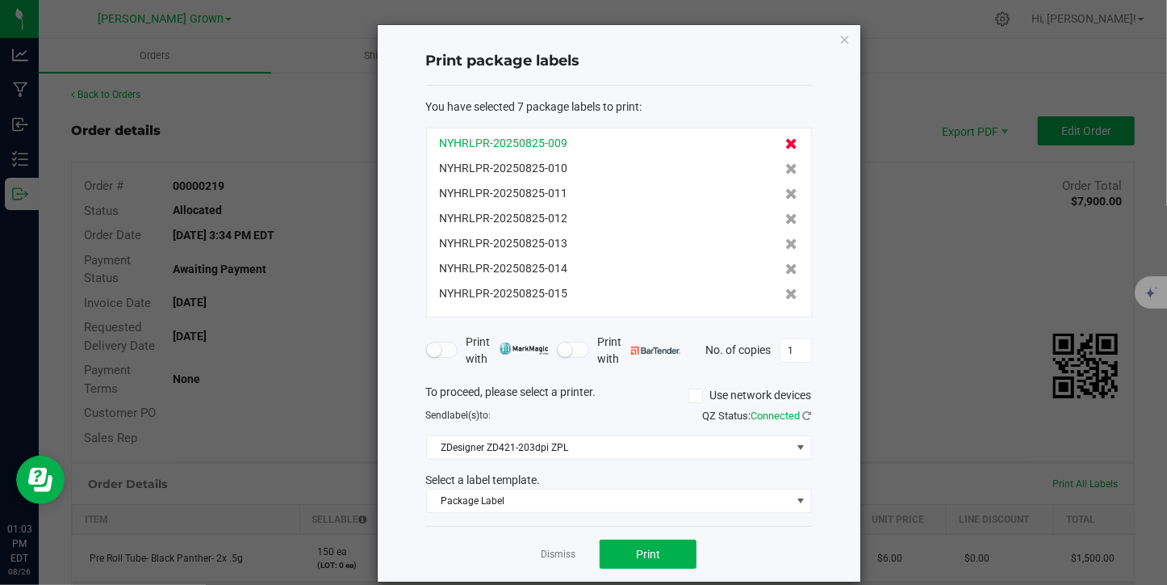
click at [786, 141] on icon at bounding box center [792, 143] width 12 height 11
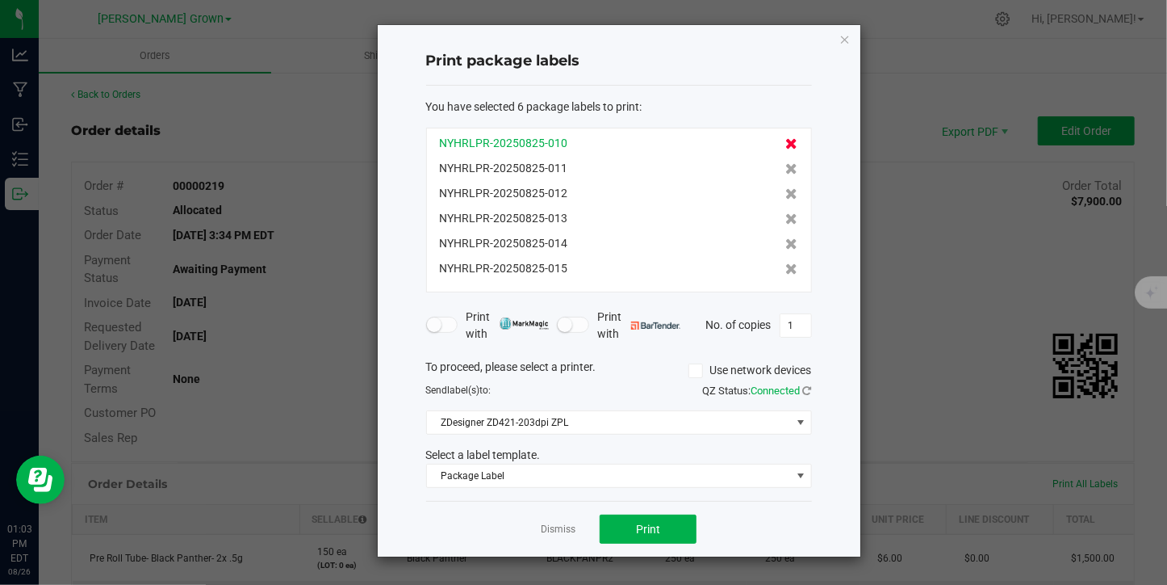
click at [786, 141] on icon at bounding box center [792, 143] width 12 height 11
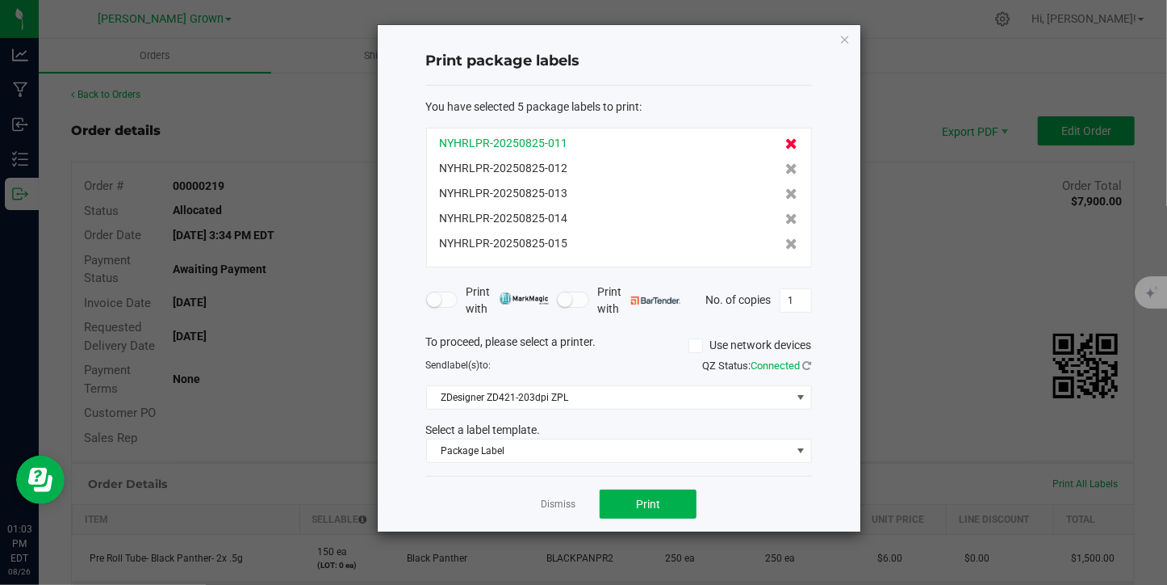
click at [786, 141] on icon at bounding box center [792, 143] width 12 height 11
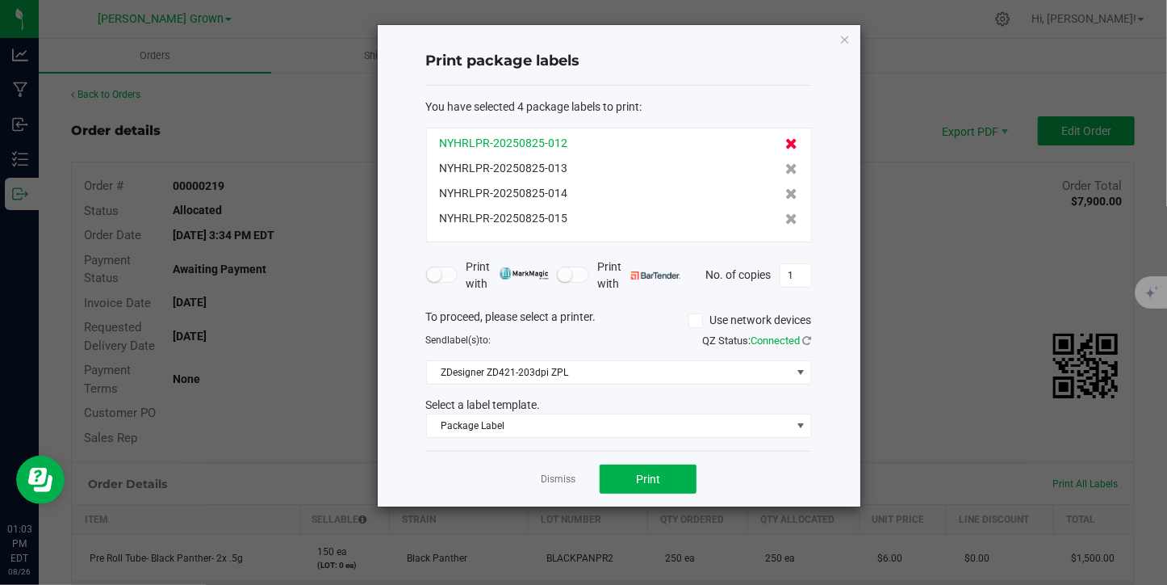
click at [786, 141] on icon at bounding box center [792, 143] width 12 height 11
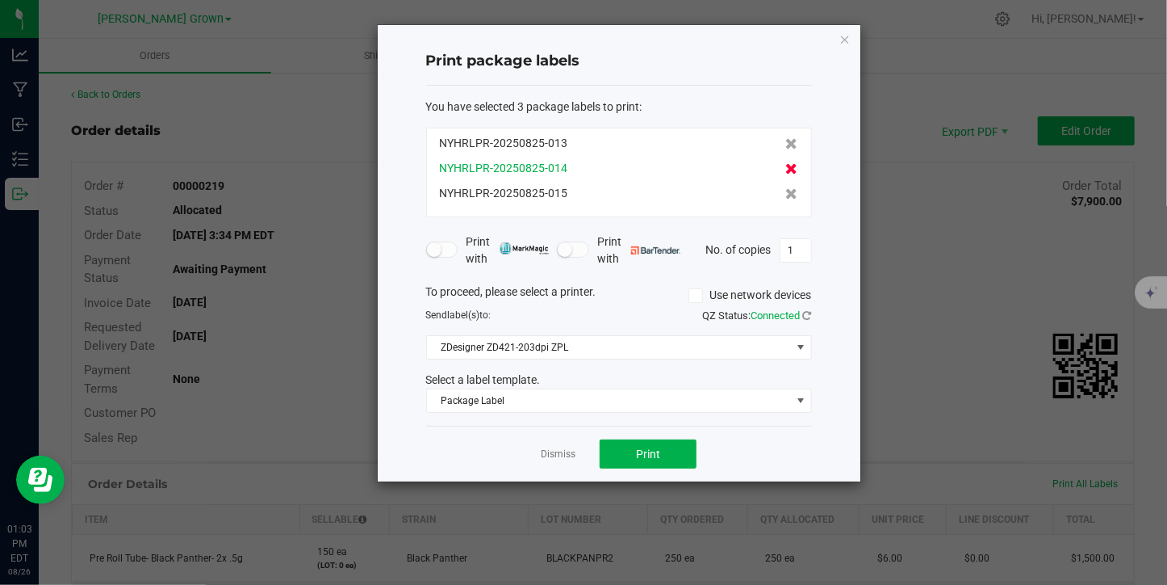
click at [786, 170] on icon at bounding box center [792, 168] width 12 height 11
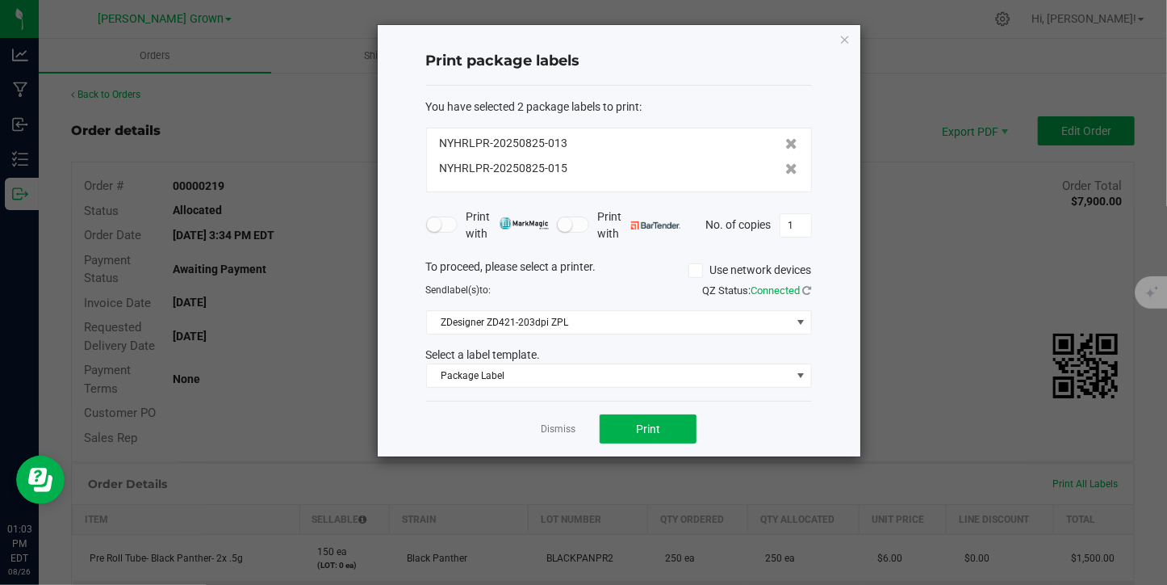
click at [786, 170] on icon at bounding box center [792, 168] width 12 height 11
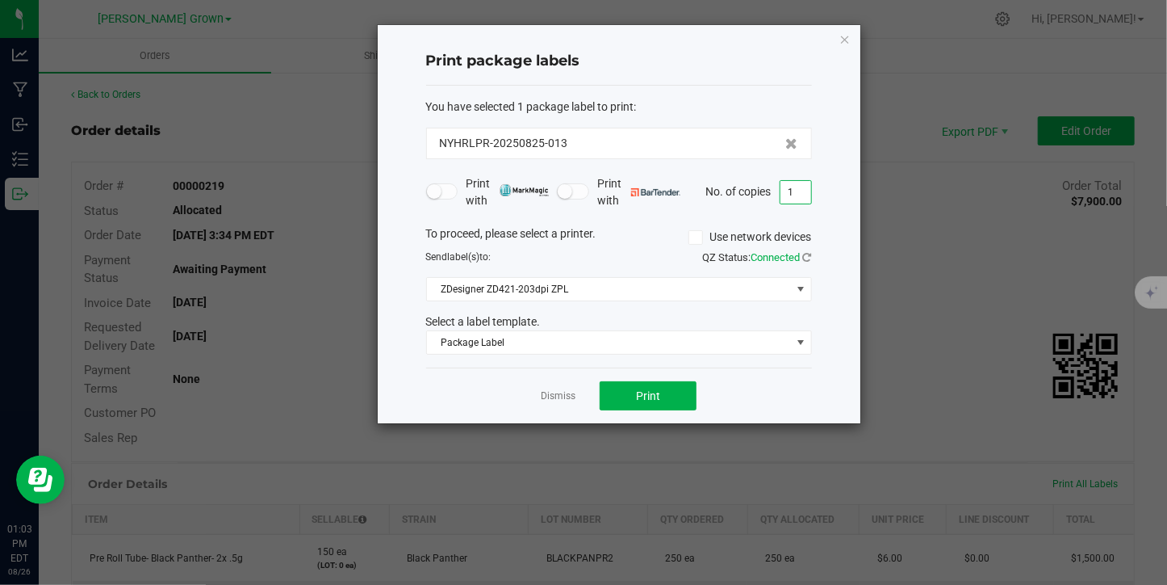
click at [802, 185] on input "1" at bounding box center [796, 192] width 31 height 23
click at [802, 186] on input "1" at bounding box center [796, 192] width 31 height 23
click at [802, 190] on input "1" at bounding box center [796, 192] width 31 height 23
type input "105"
click at [661, 387] on button "Print" at bounding box center [648, 395] width 97 height 29
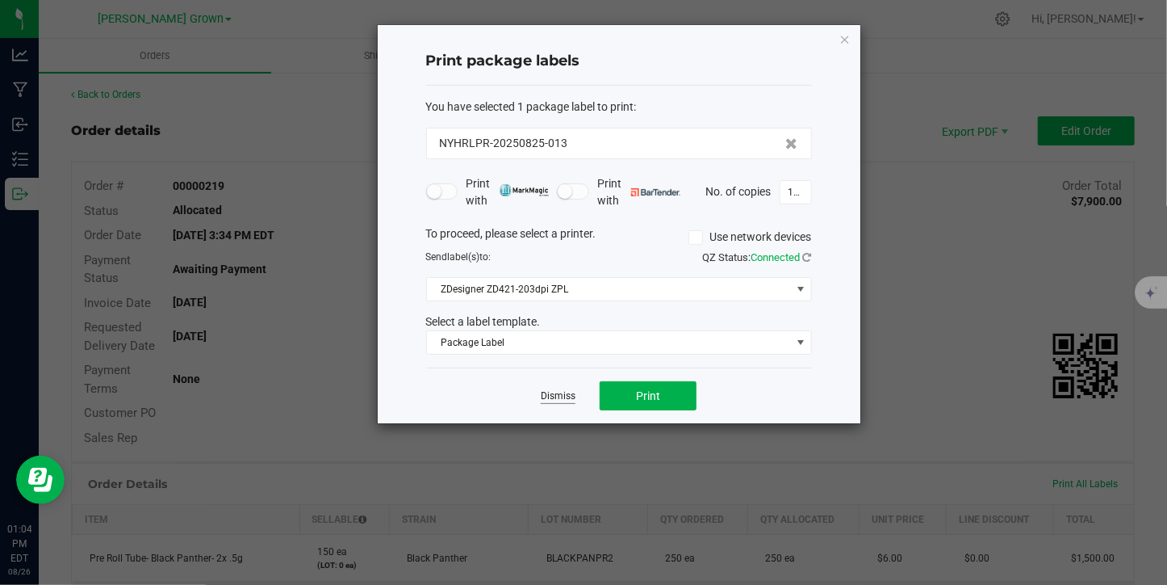
click at [552, 398] on link "Dismiss" at bounding box center [558, 396] width 35 height 14
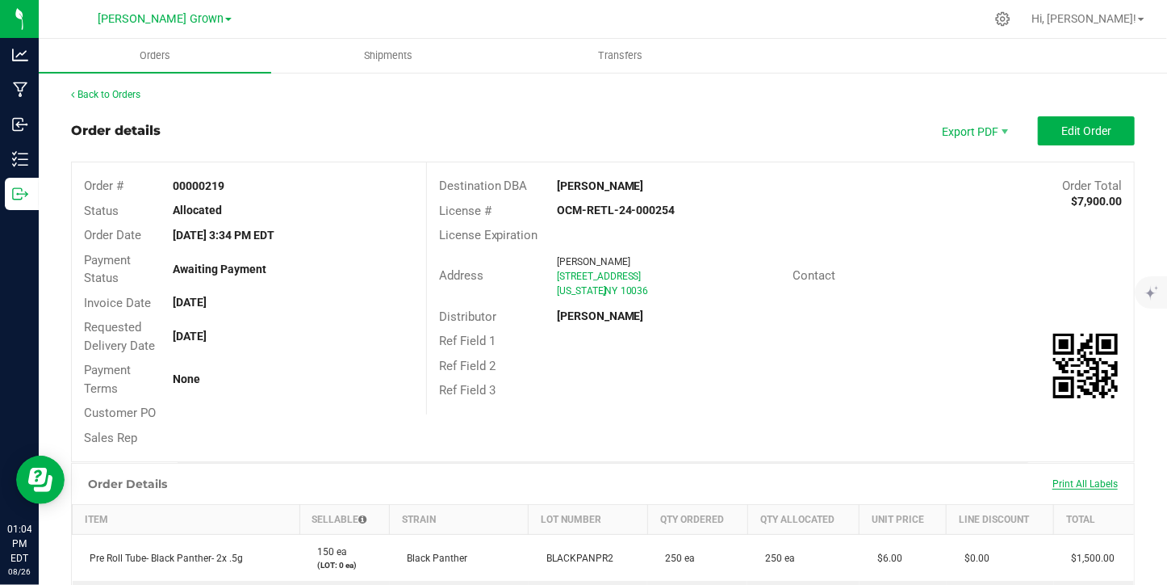
click at [1053, 484] on span "Print All Labels" at bounding box center [1085, 483] width 65 height 11
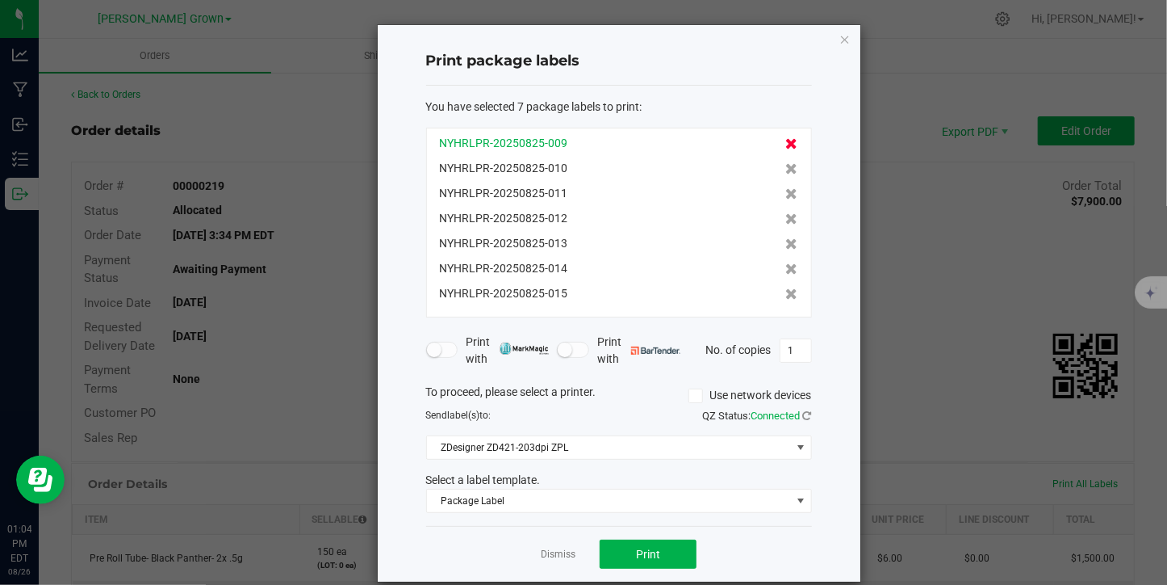
click at [786, 146] on icon at bounding box center [792, 143] width 12 height 11
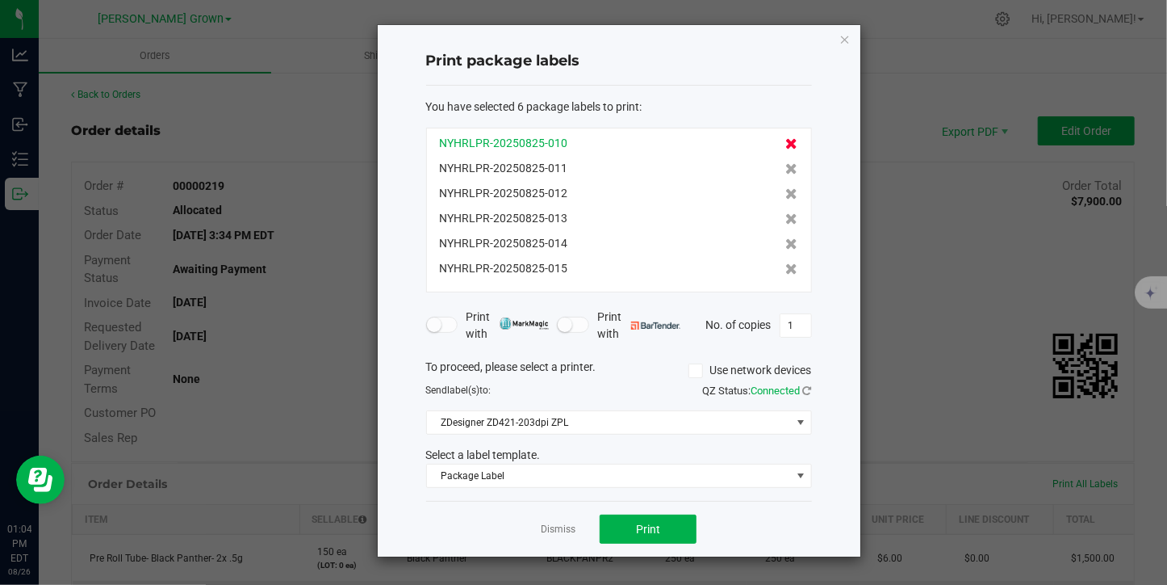
click at [786, 140] on icon at bounding box center [792, 143] width 12 height 11
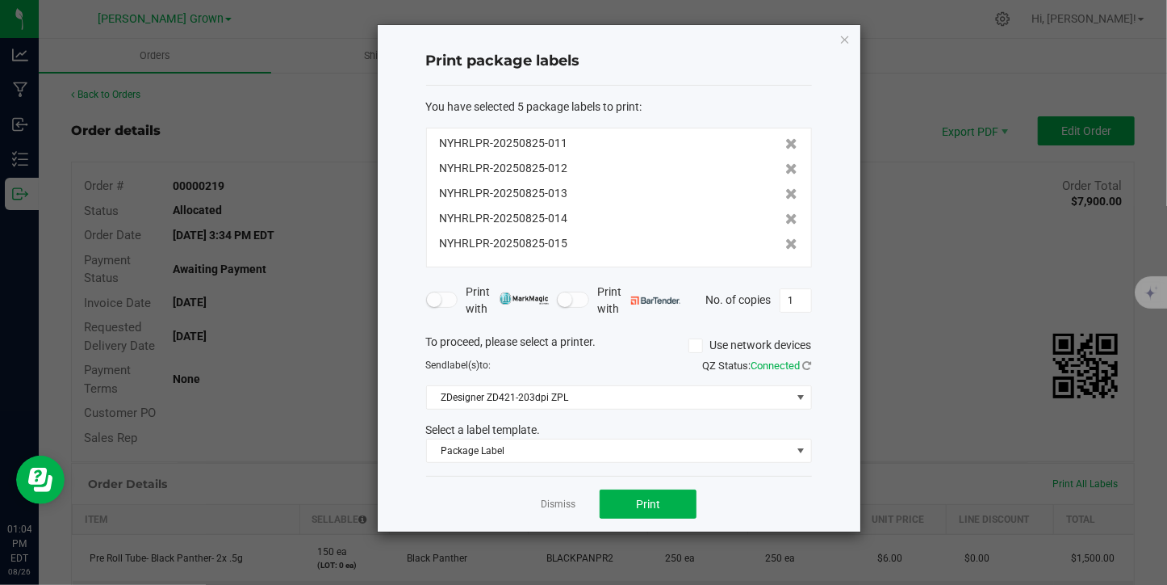
click at [786, 140] on icon at bounding box center [792, 143] width 12 height 11
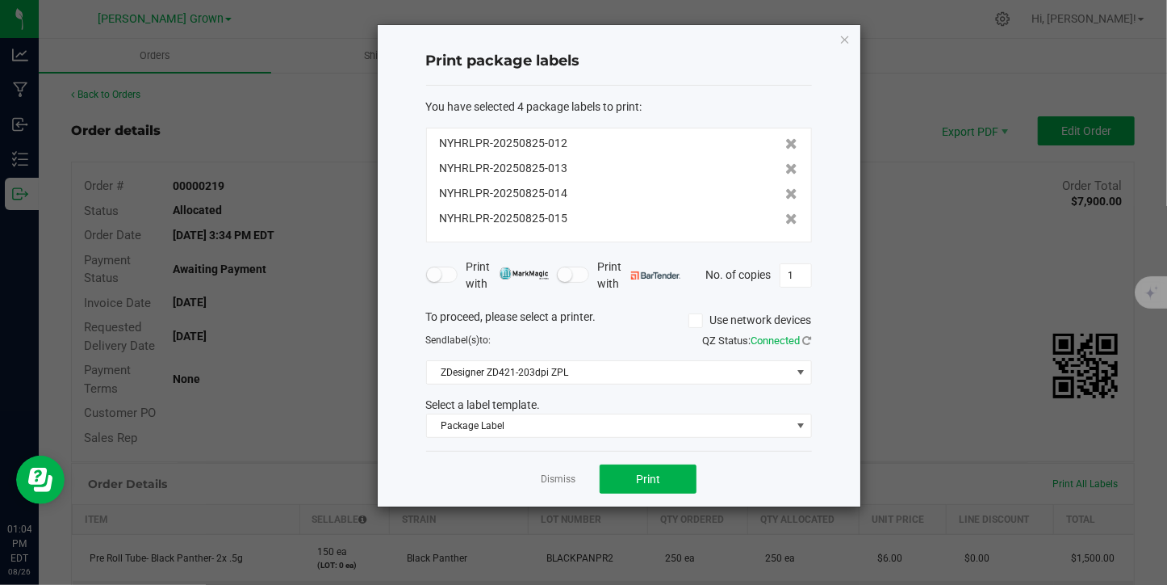
click at [786, 140] on icon at bounding box center [792, 143] width 12 height 11
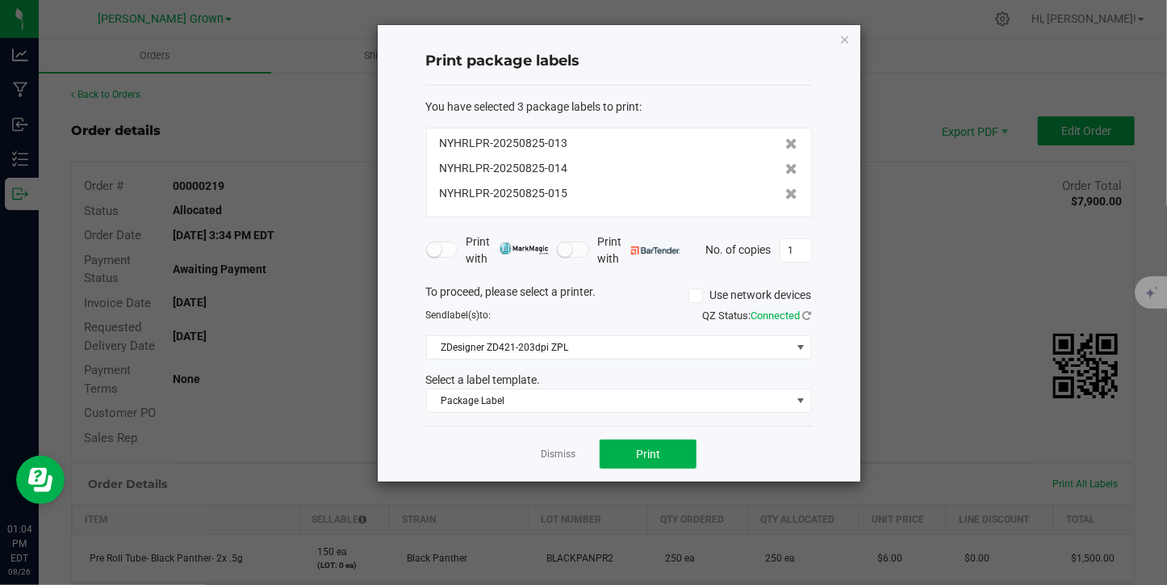
click at [786, 140] on icon at bounding box center [792, 143] width 12 height 11
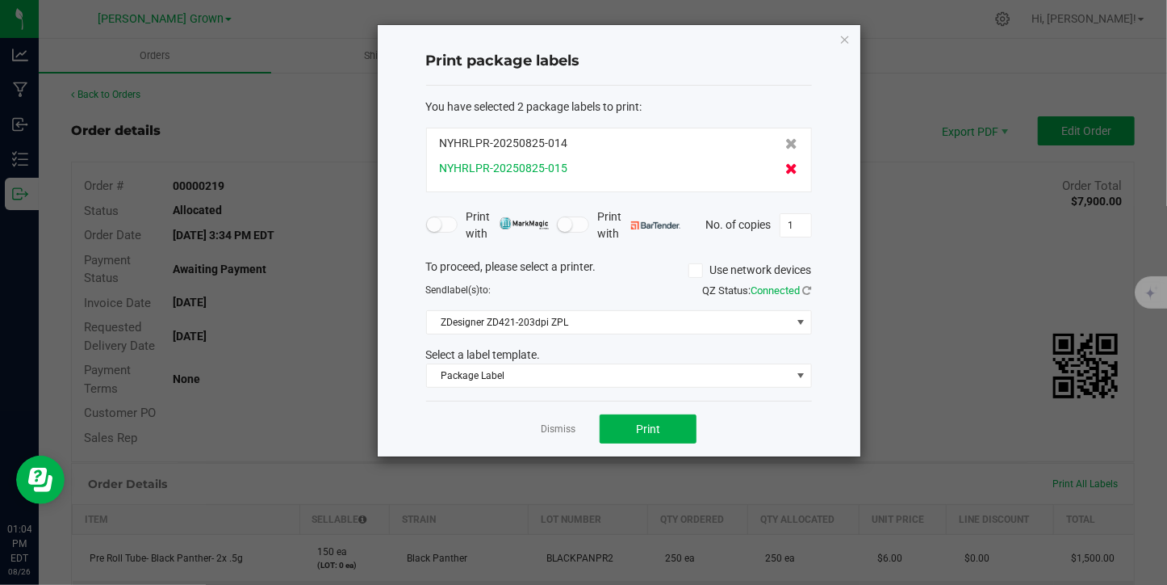
click at [786, 167] on icon at bounding box center [792, 168] width 12 height 11
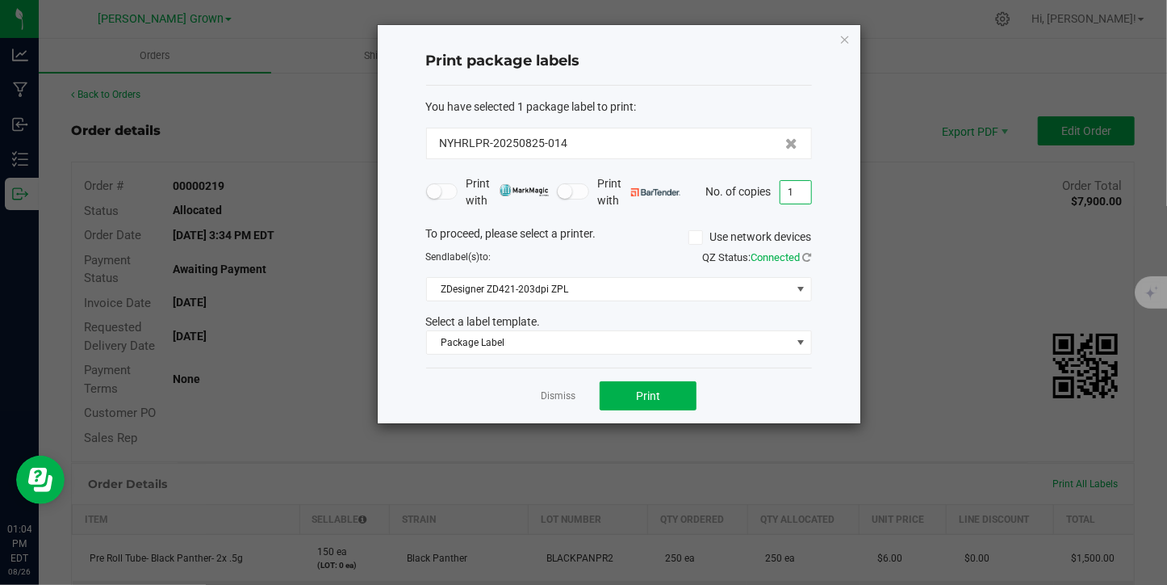
click at [802, 188] on input "1" at bounding box center [796, 192] width 31 height 23
type input "80"
click at [681, 395] on button "Print" at bounding box center [648, 395] width 97 height 29
click at [551, 400] on link "Dismiss" at bounding box center [558, 396] width 35 height 14
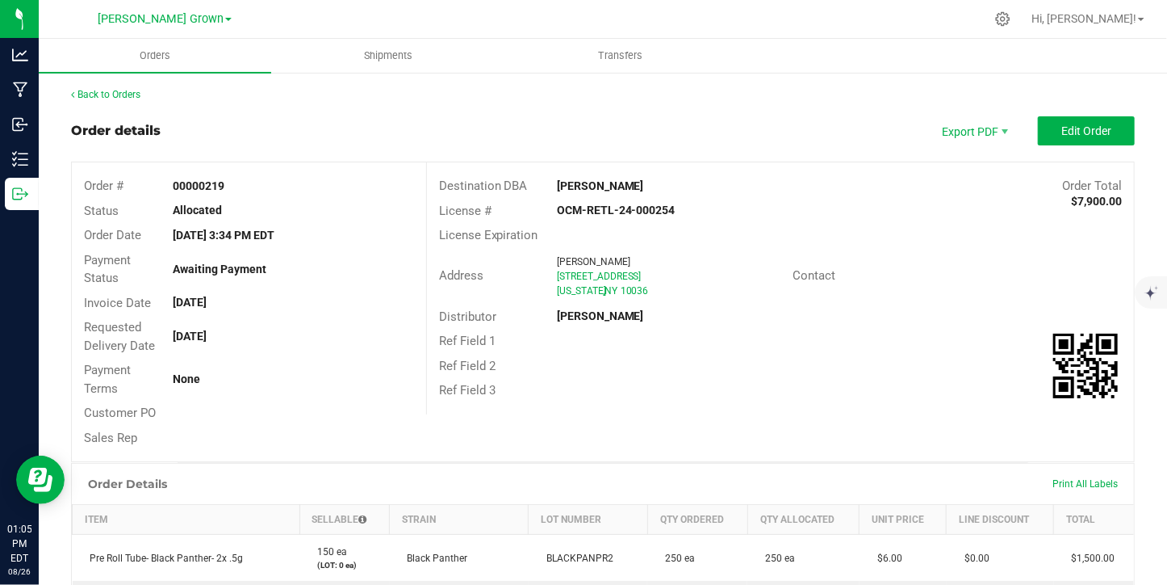
click at [1061, 490] on div "Print All Labels" at bounding box center [1086, 484] width 82 height 34
click at [1068, 482] on span "Print All Labels" at bounding box center [1085, 483] width 65 height 11
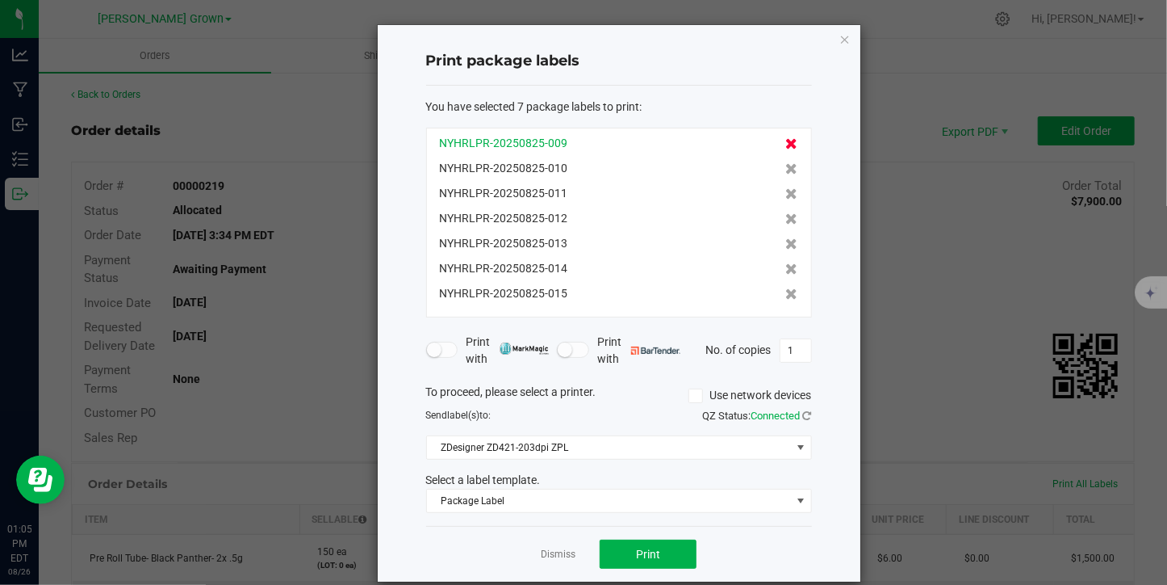
click at [786, 143] on icon at bounding box center [792, 143] width 12 height 11
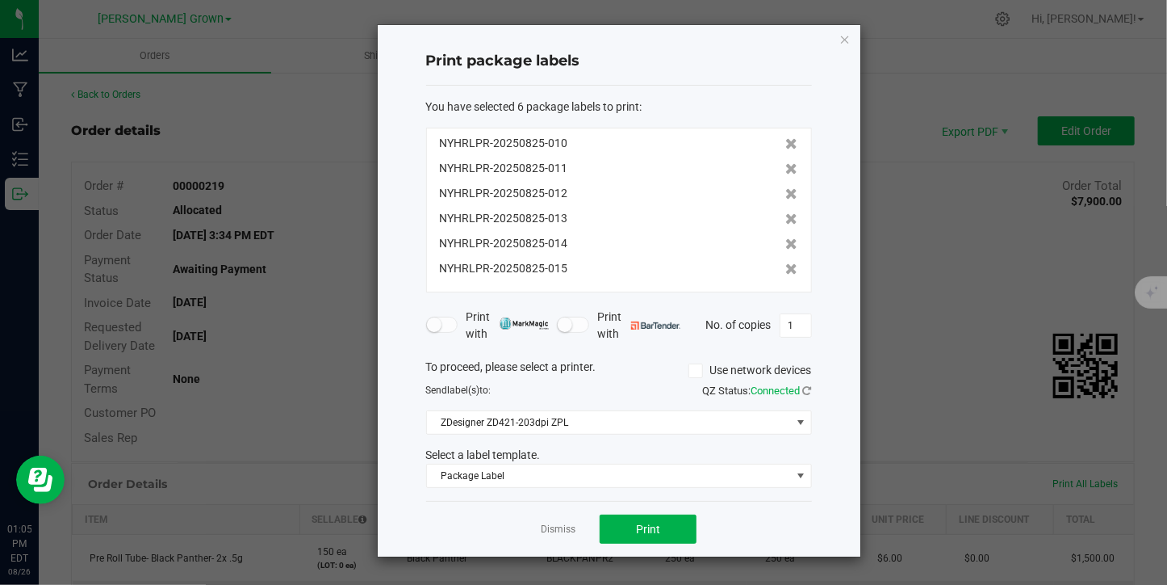
click at [786, 143] on icon at bounding box center [792, 143] width 12 height 11
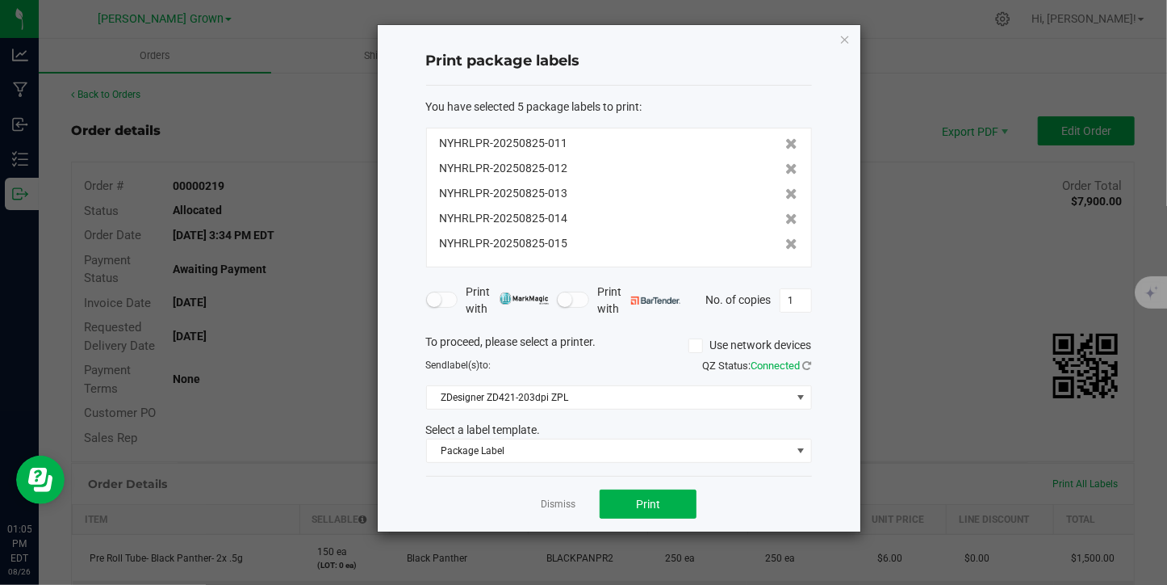
click at [786, 143] on icon at bounding box center [792, 143] width 12 height 11
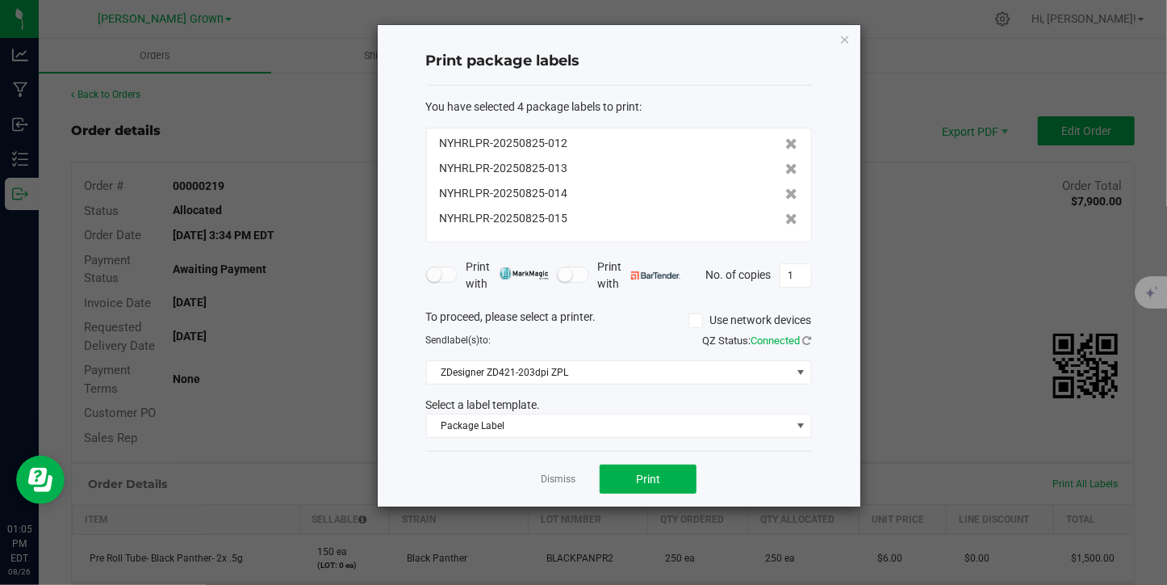
click at [786, 143] on icon at bounding box center [792, 143] width 12 height 11
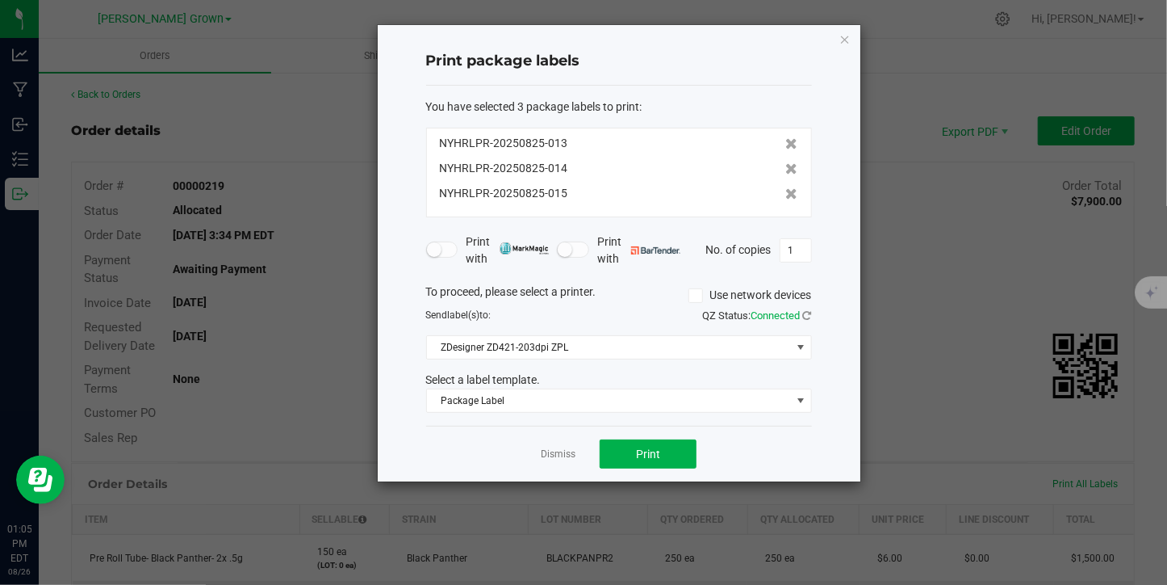
click at [786, 143] on icon at bounding box center [792, 143] width 12 height 11
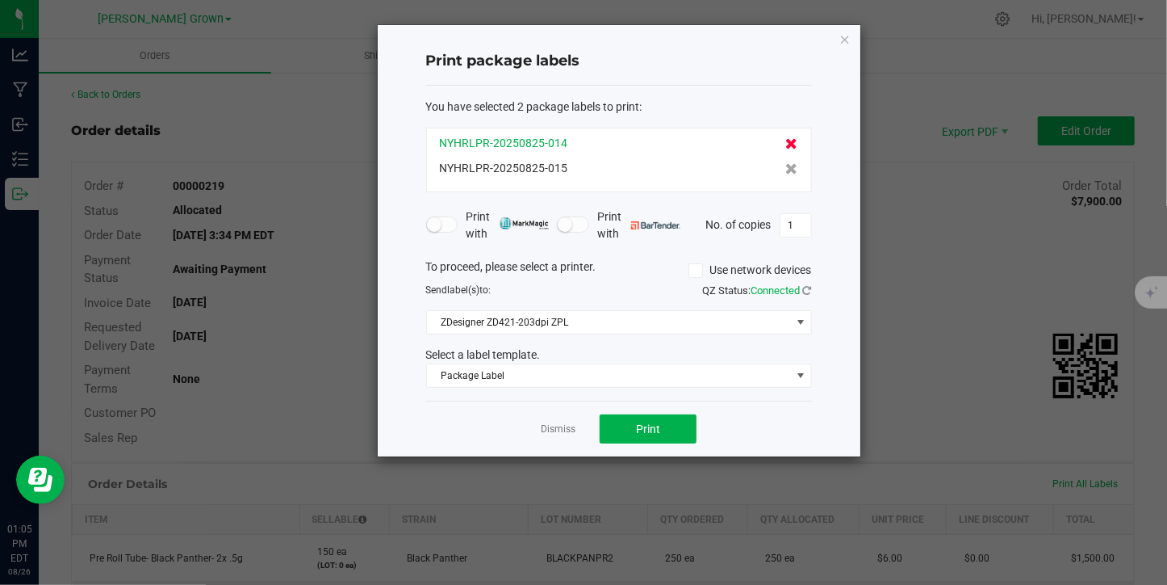
click at [786, 143] on icon at bounding box center [792, 143] width 12 height 11
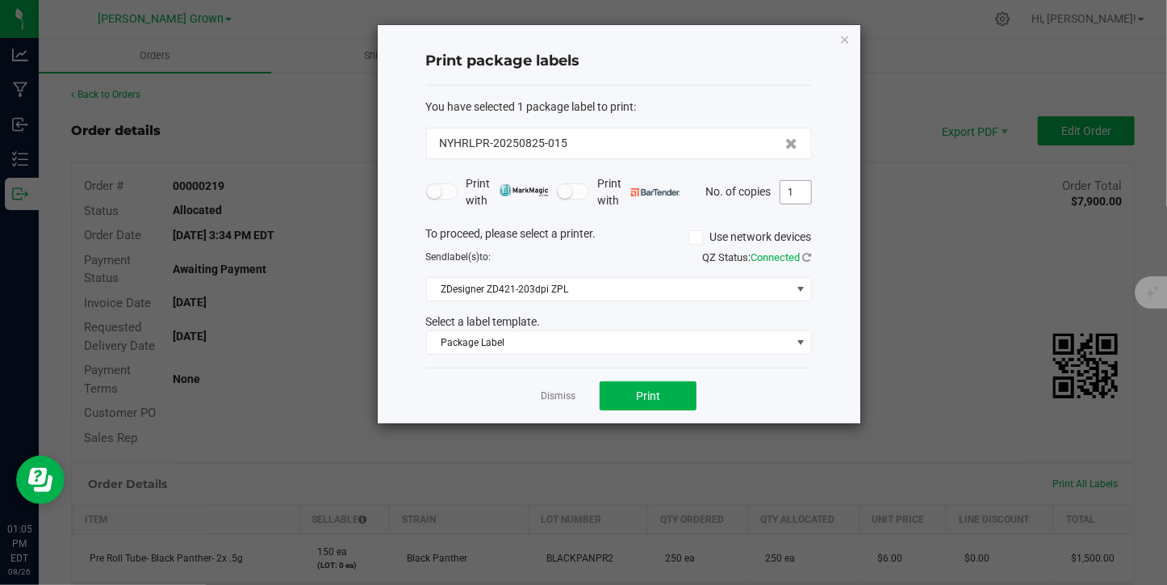
click at [800, 192] on input "1" at bounding box center [796, 192] width 31 height 23
type input "55"
click at [652, 392] on span "Print" at bounding box center [648, 395] width 24 height 13
